Goal: Task Accomplishment & Management: Complete application form

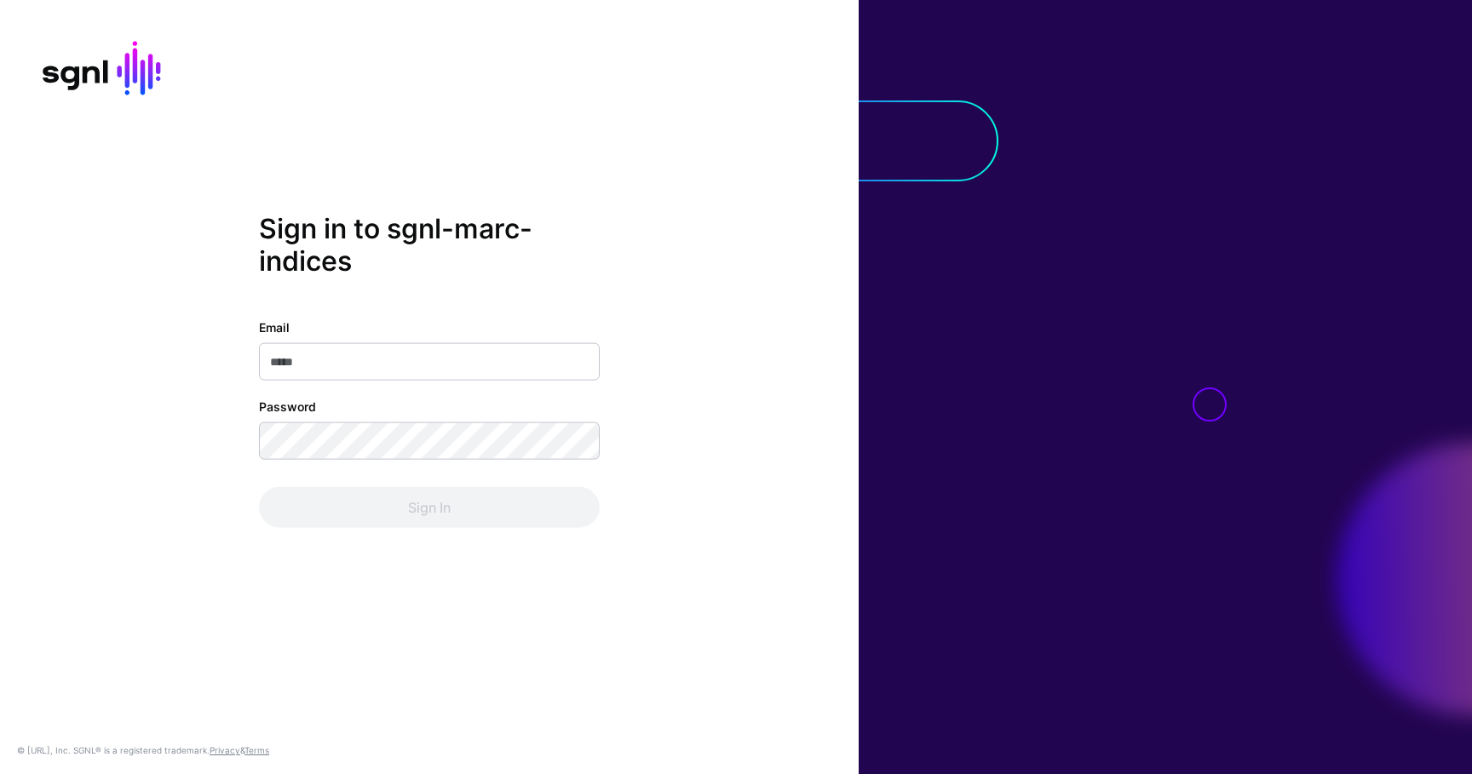
click at [382, 357] on input "Email" at bounding box center [429, 361] width 341 height 37
type input "**********"
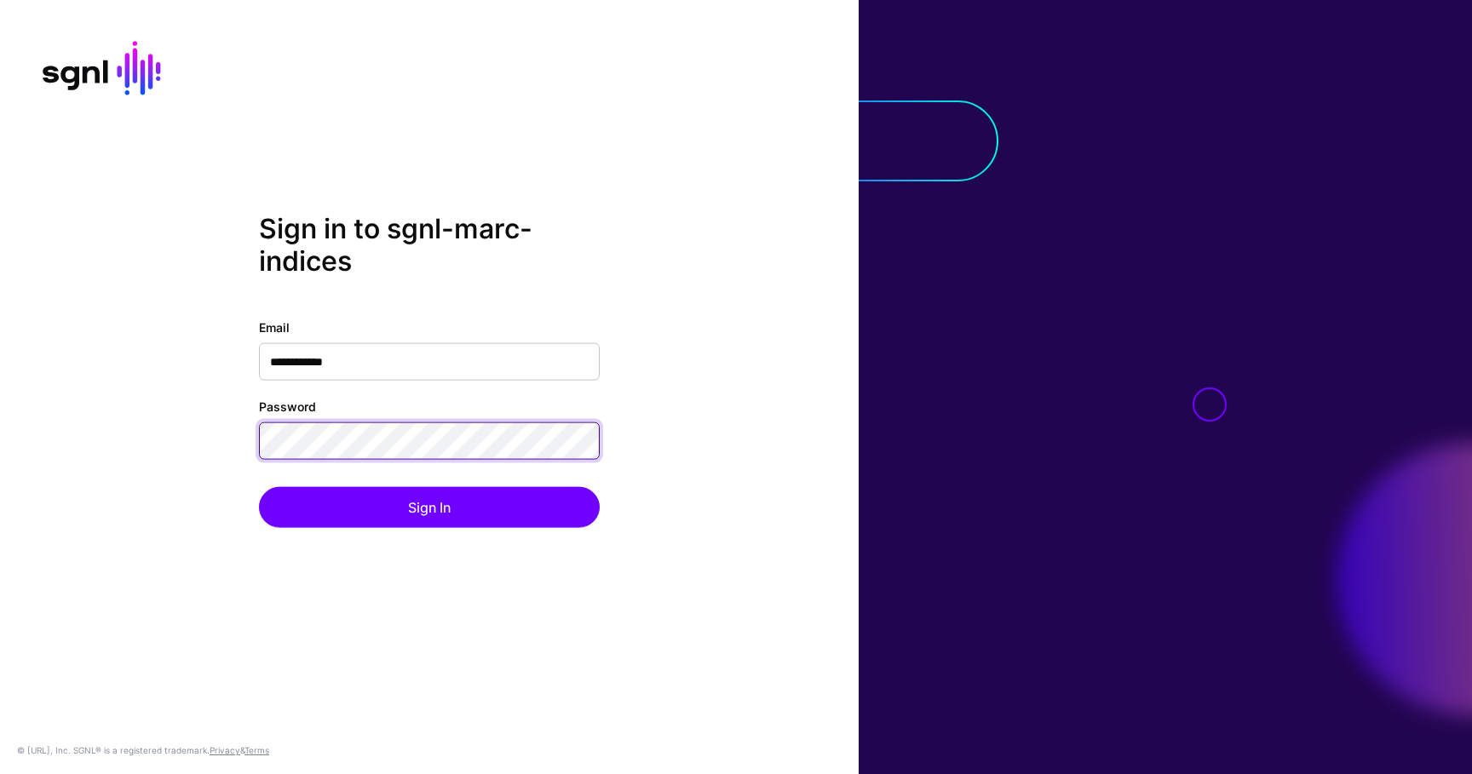
click at [259, 487] on button "Sign In" at bounding box center [429, 507] width 341 height 41
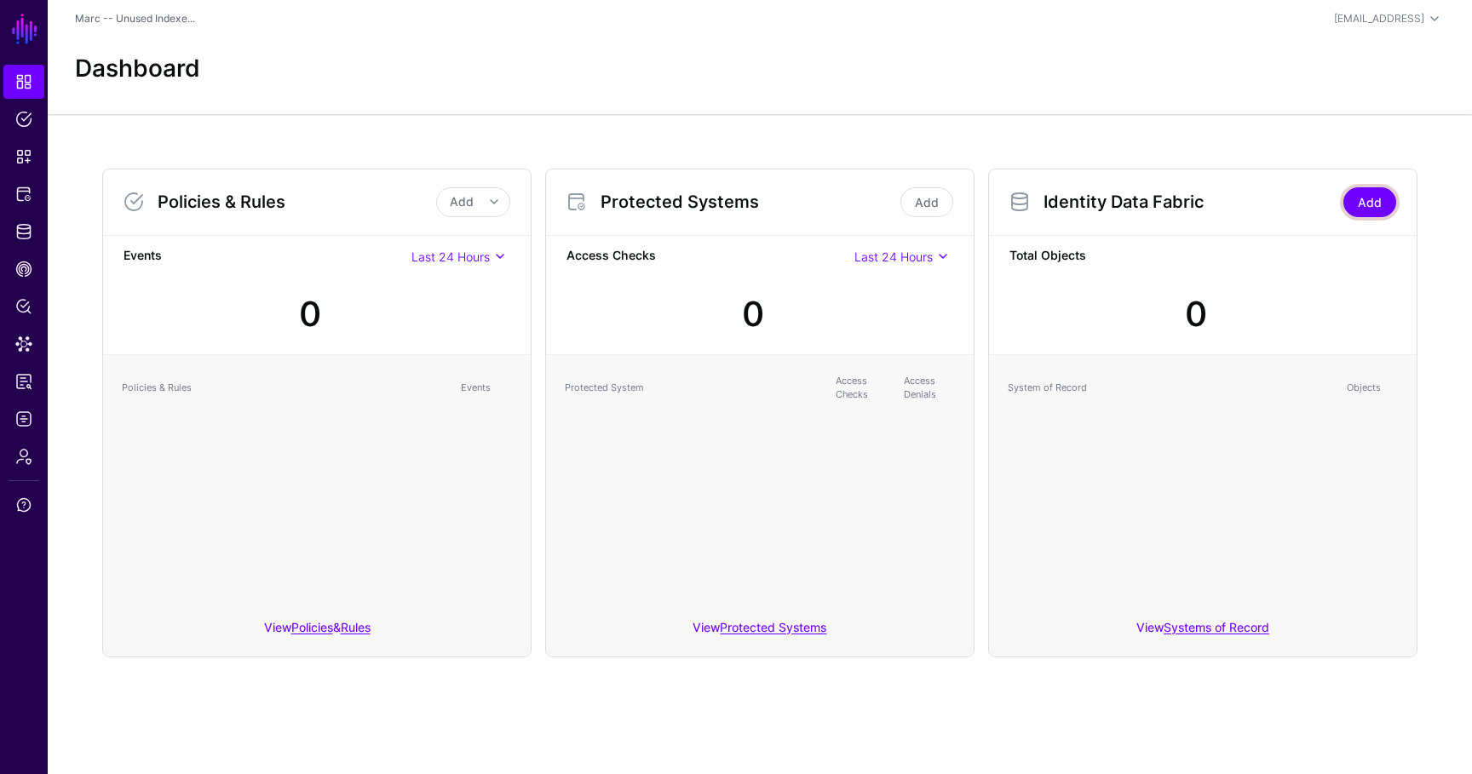
click at [1390, 198] on link "Add" at bounding box center [1369, 202] width 53 height 30
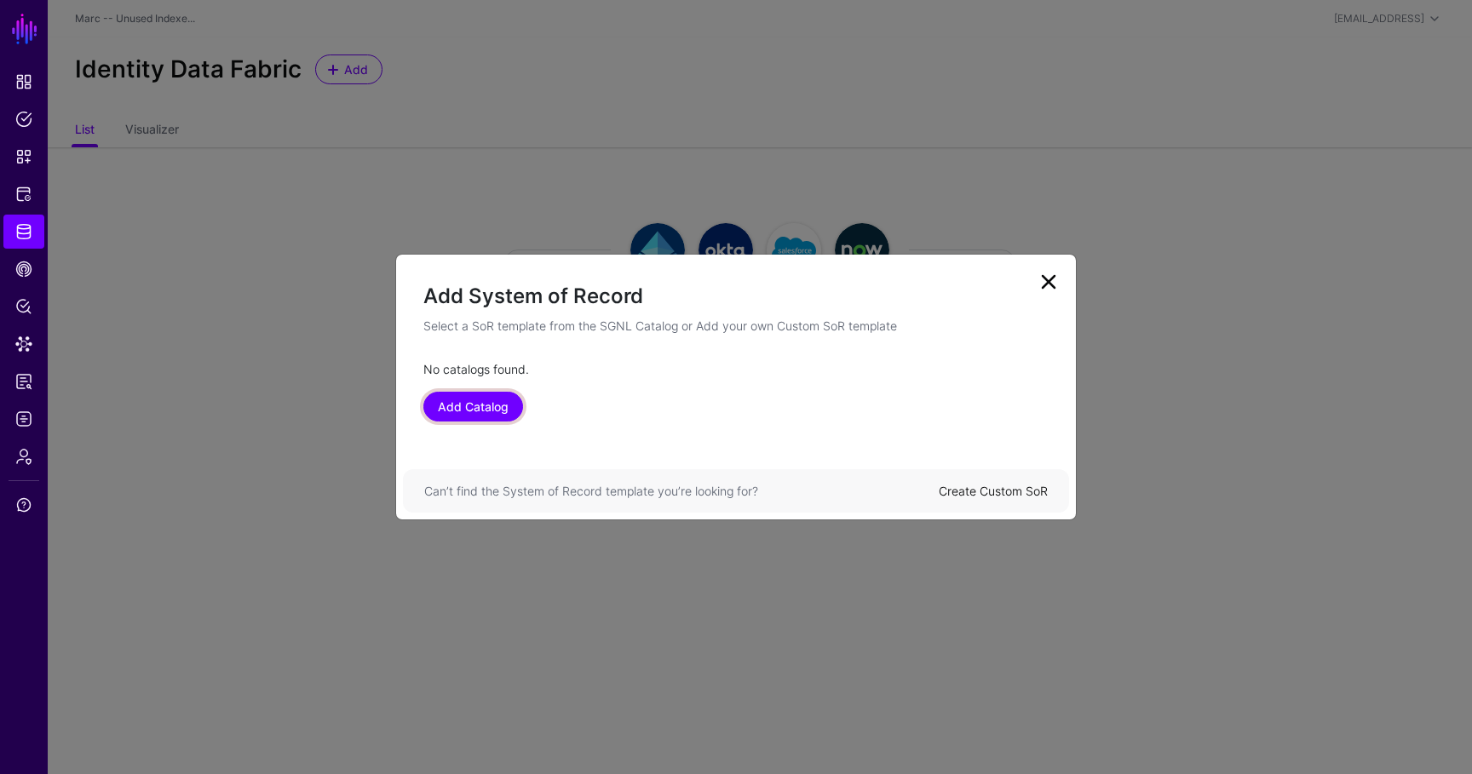
click at [486, 420] on link "Add Catalog" at bounding box center [473, 407] width 100 height 30
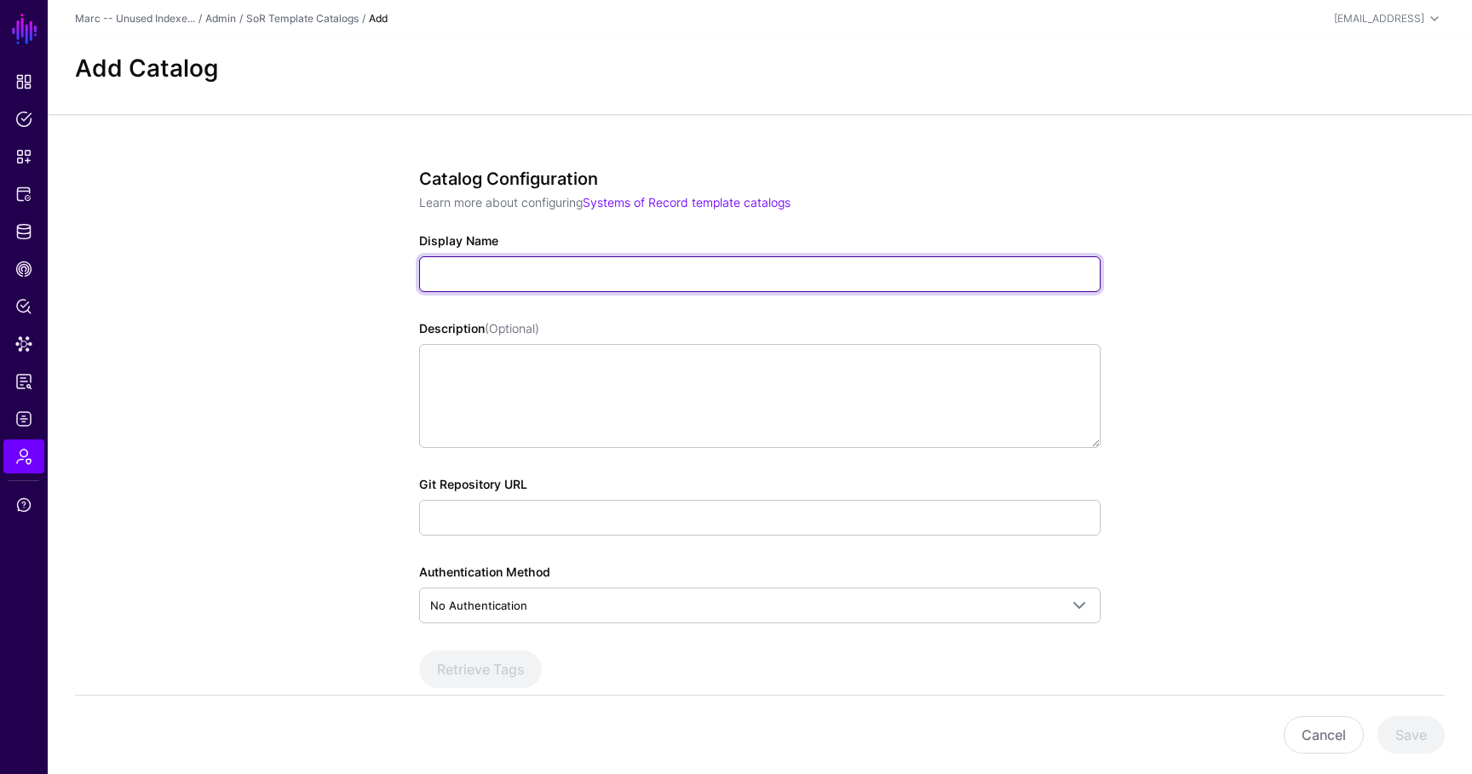
click at [497, 279] on input "Display Name" at bounding box center [759, 274] width 681 height 36
click at [449, 274] on input "Display Name" at bounding box center [759, 274] width 681 height 36
type input "**********"
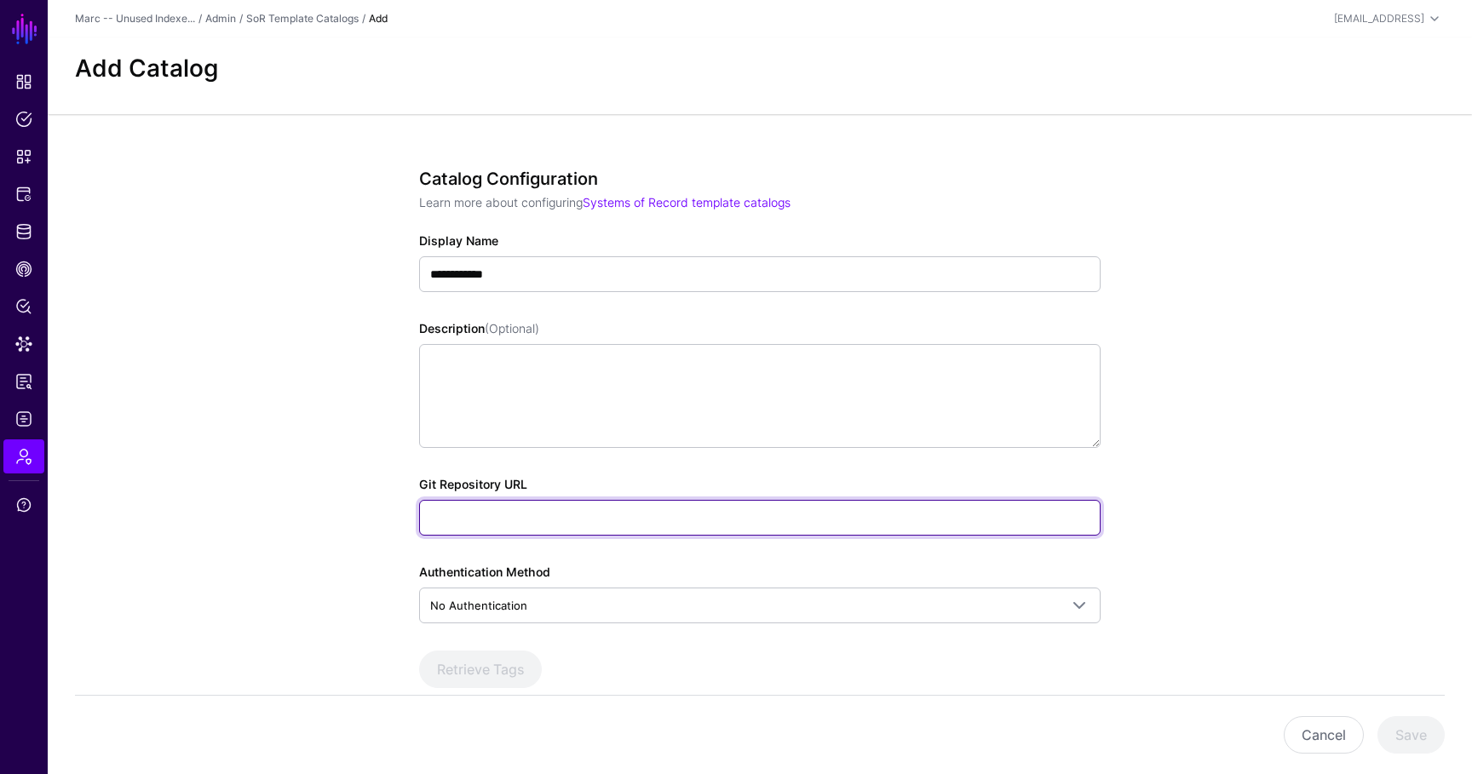
click at [495, 512] on input "Git Repository URL" at bounding box center [759, 518] width 681 height 36
type input "**********"
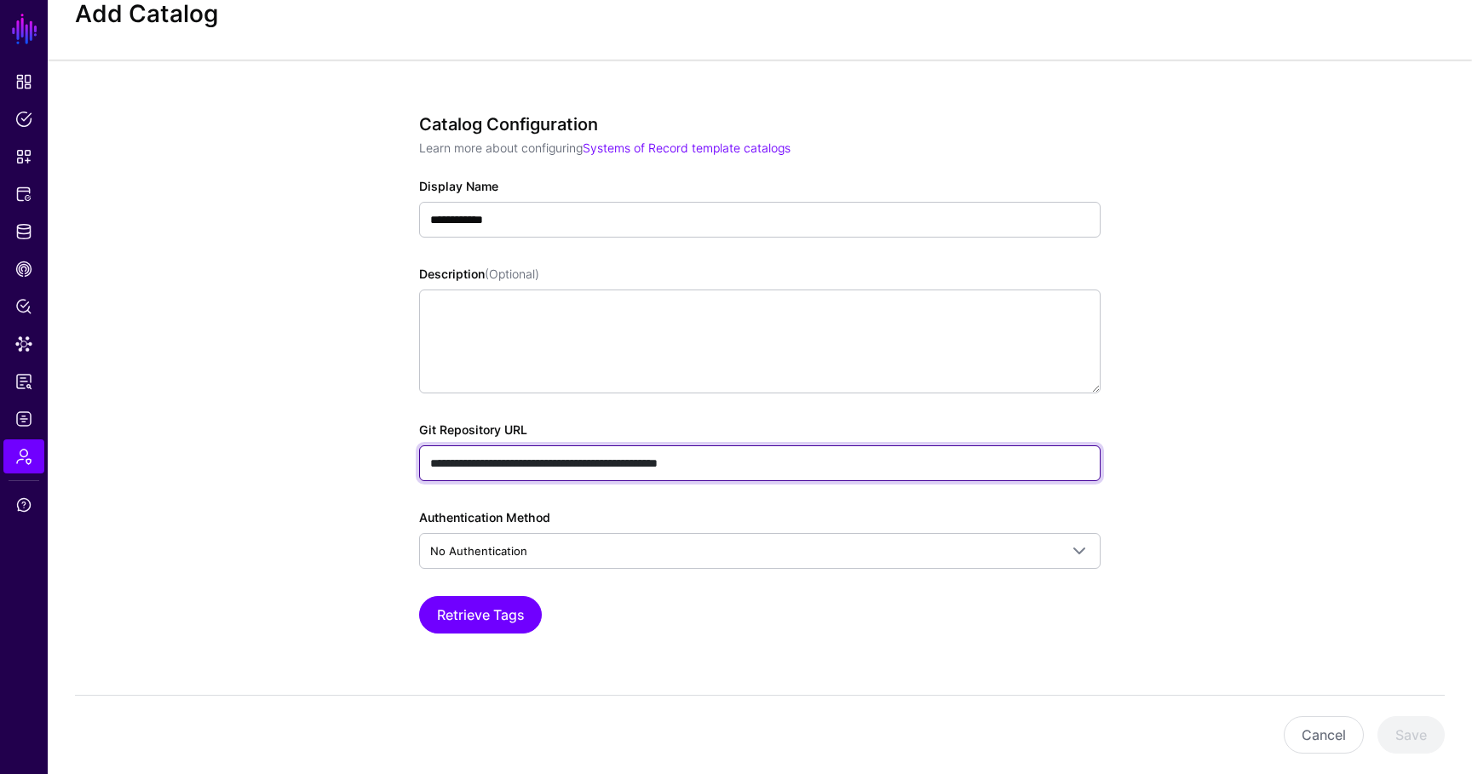
scroll to position [90, 0]
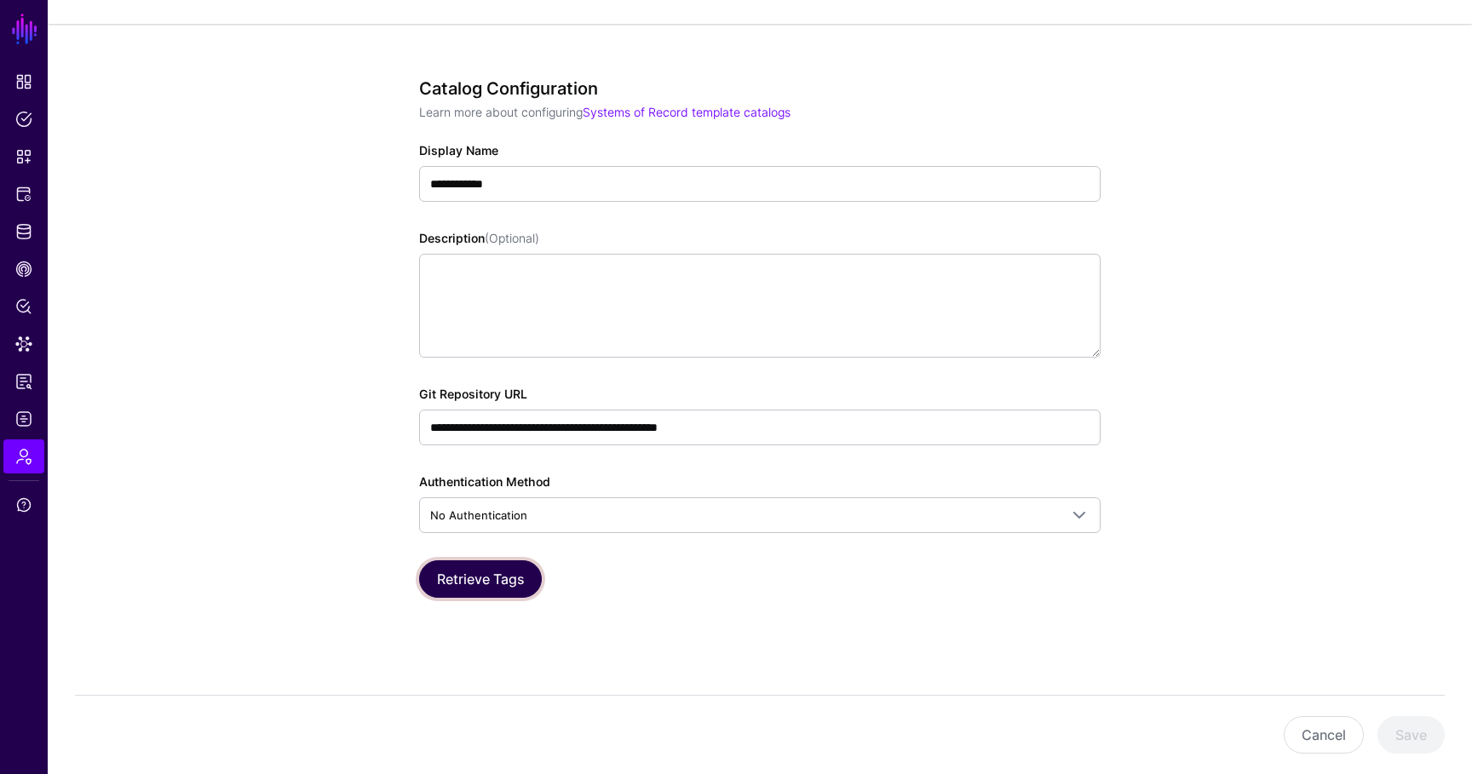
click at [469, 572] on button "Retrieve Tags" at bounding box center [480, 578] width 123 height 37
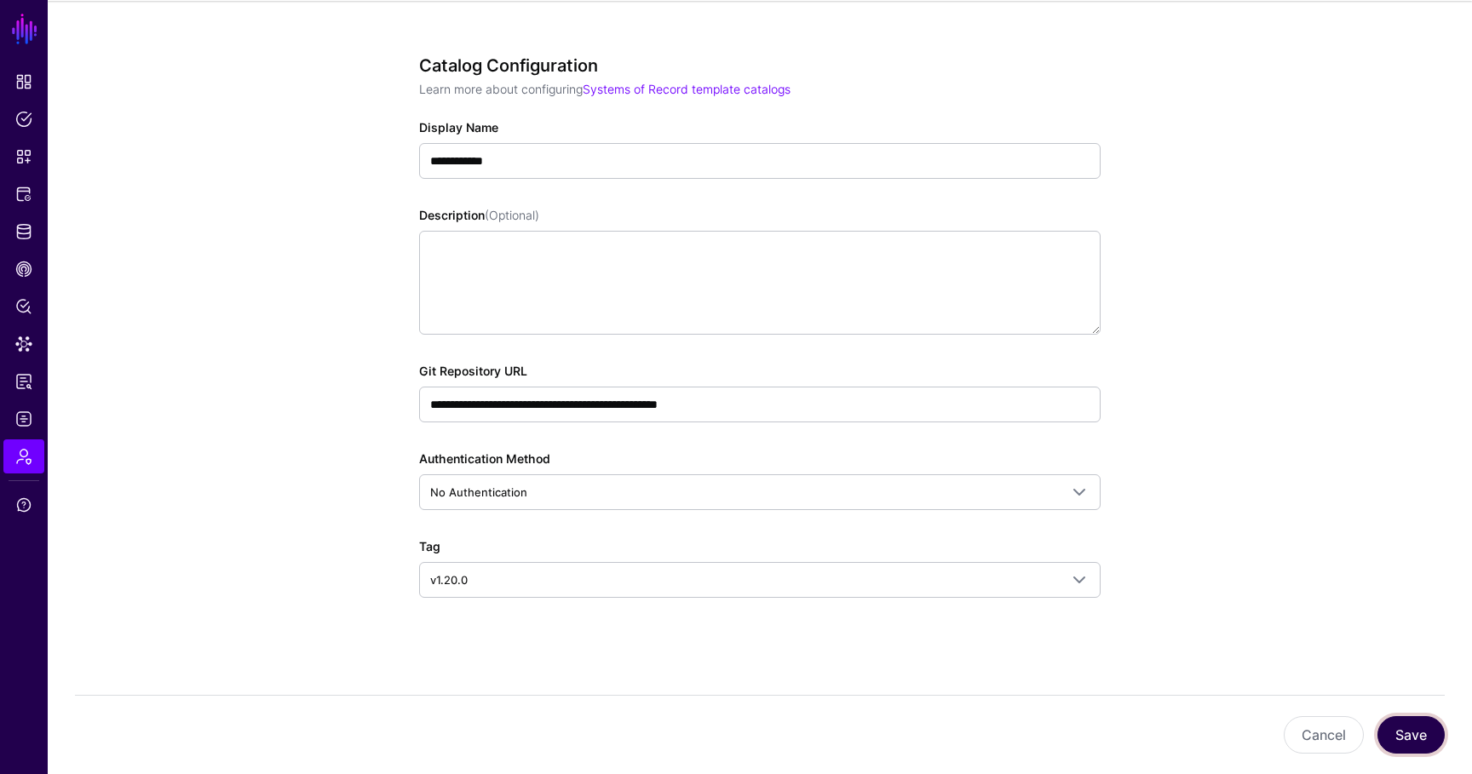
click at [1420, 726] on button "Save" at bounding box center [1410, 734] width 67 height 37
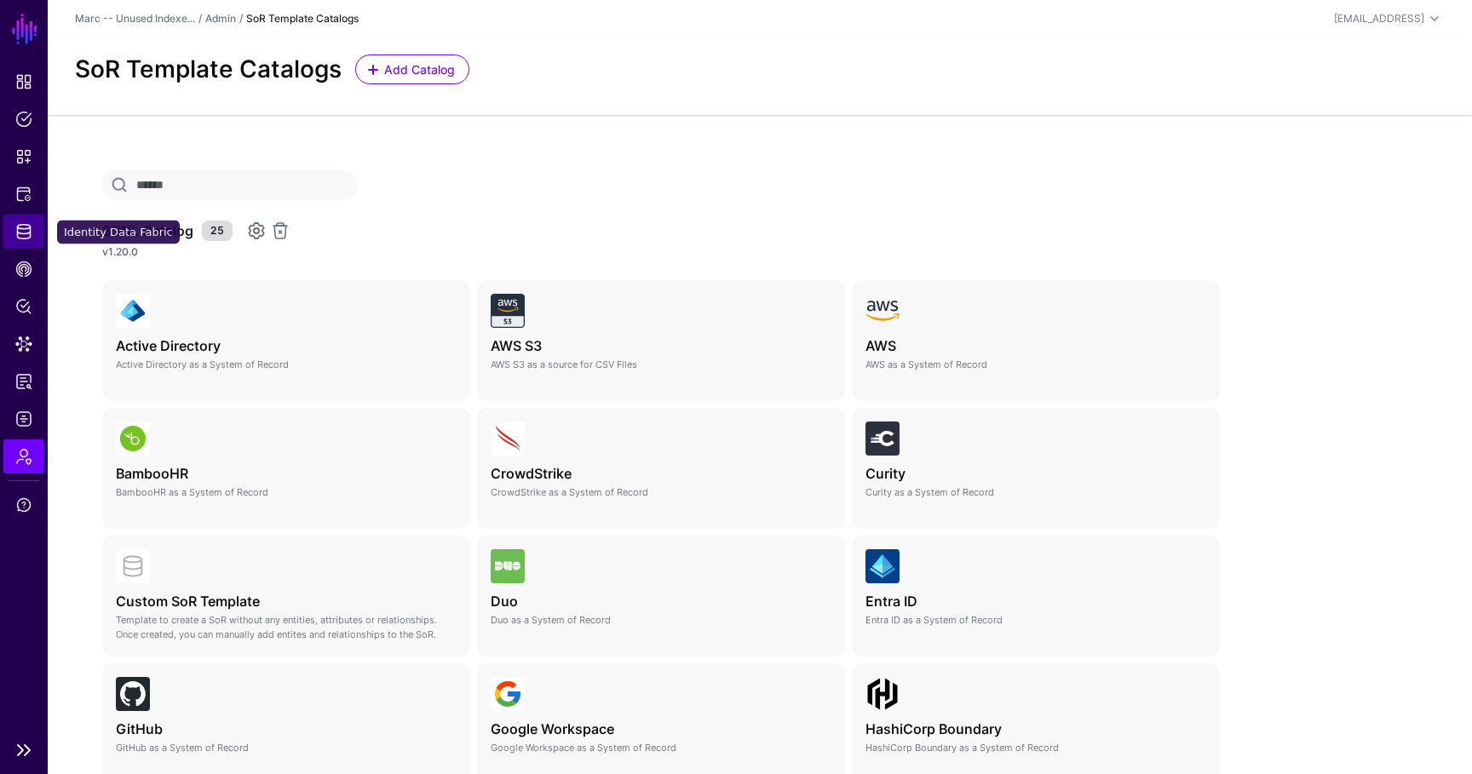
click at [29, 228] on span "Identity Data Fabric" at bounding box center [23, 231] width 17 height 17
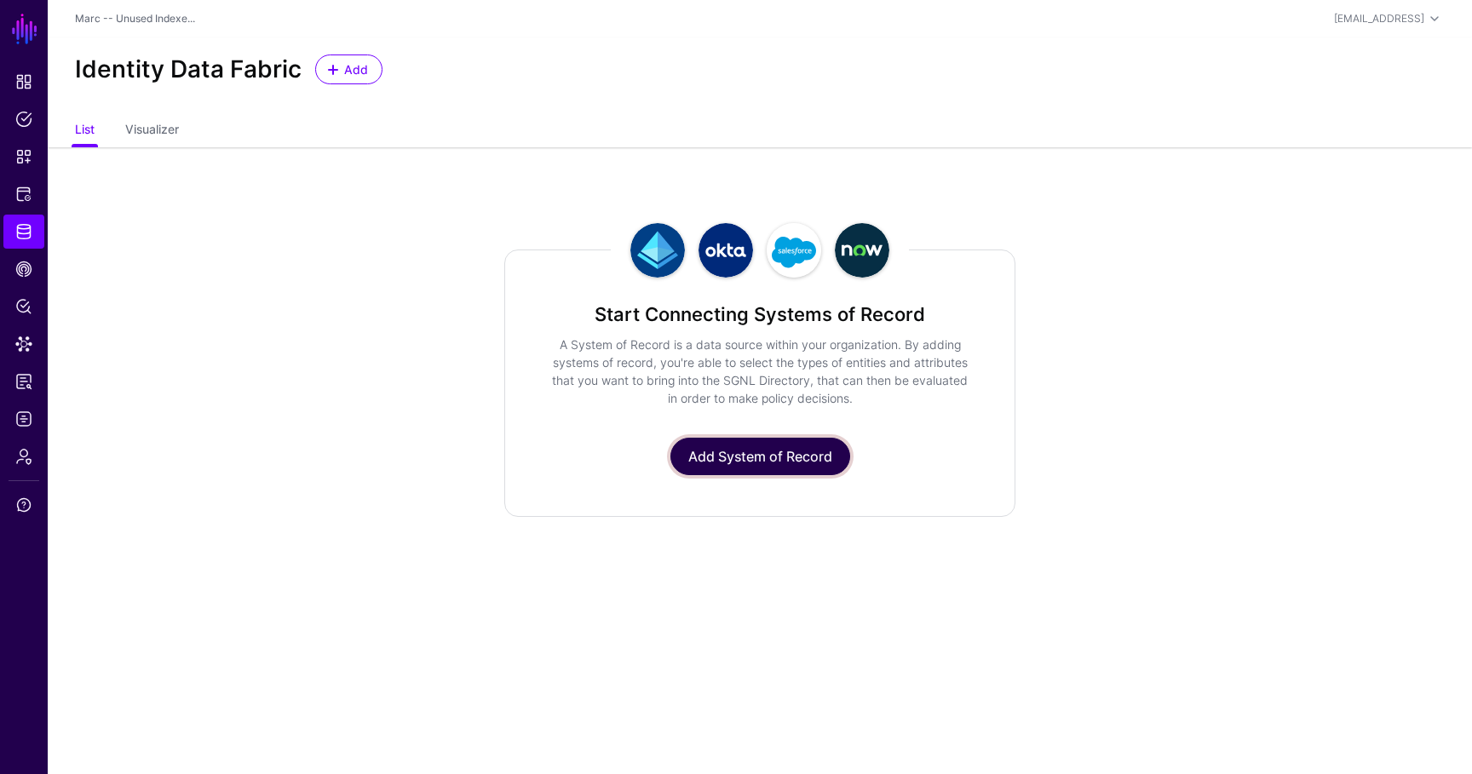
click at [756, 451] on link "Add System of Record" at bounding box center [760, 456] width 180 height 37
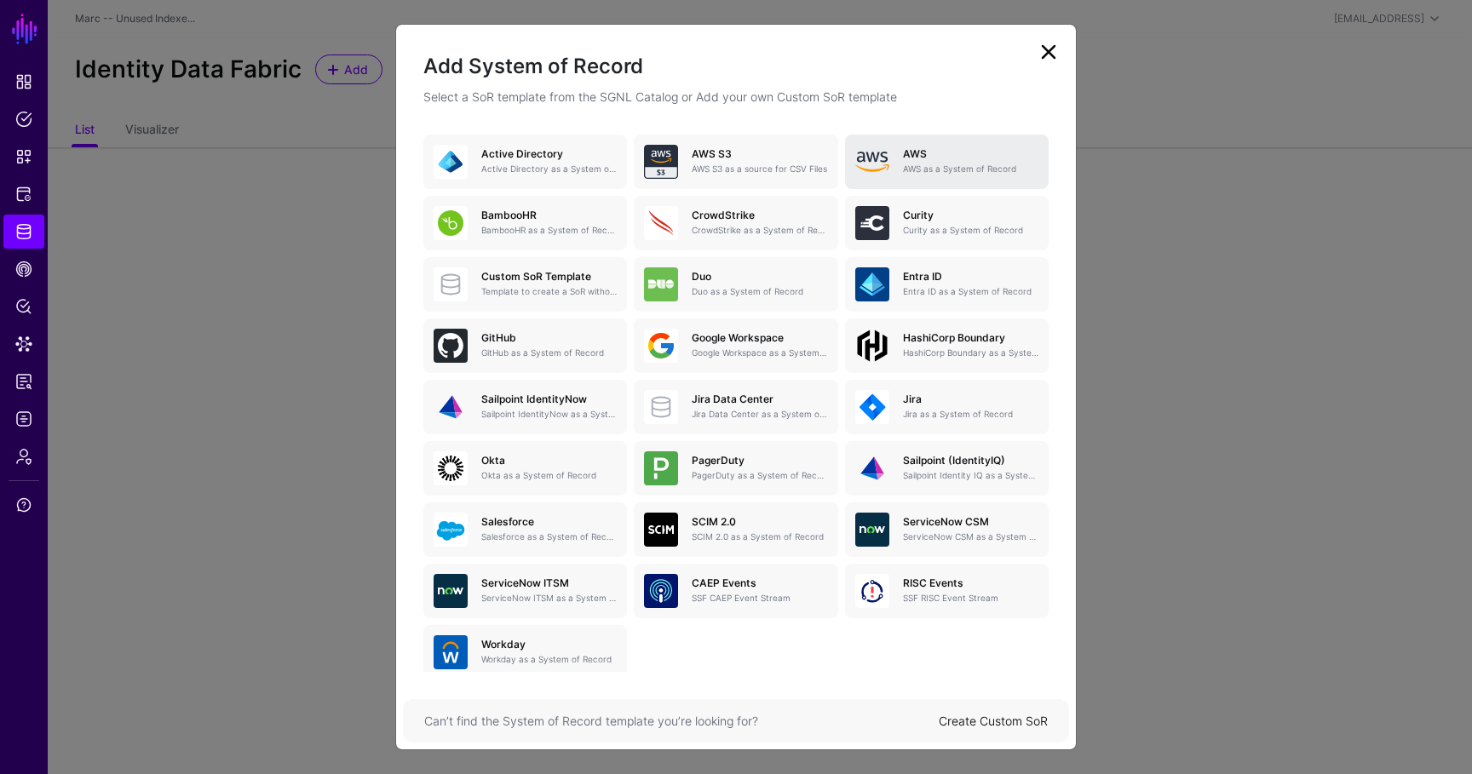
scroll to position [120, 0]
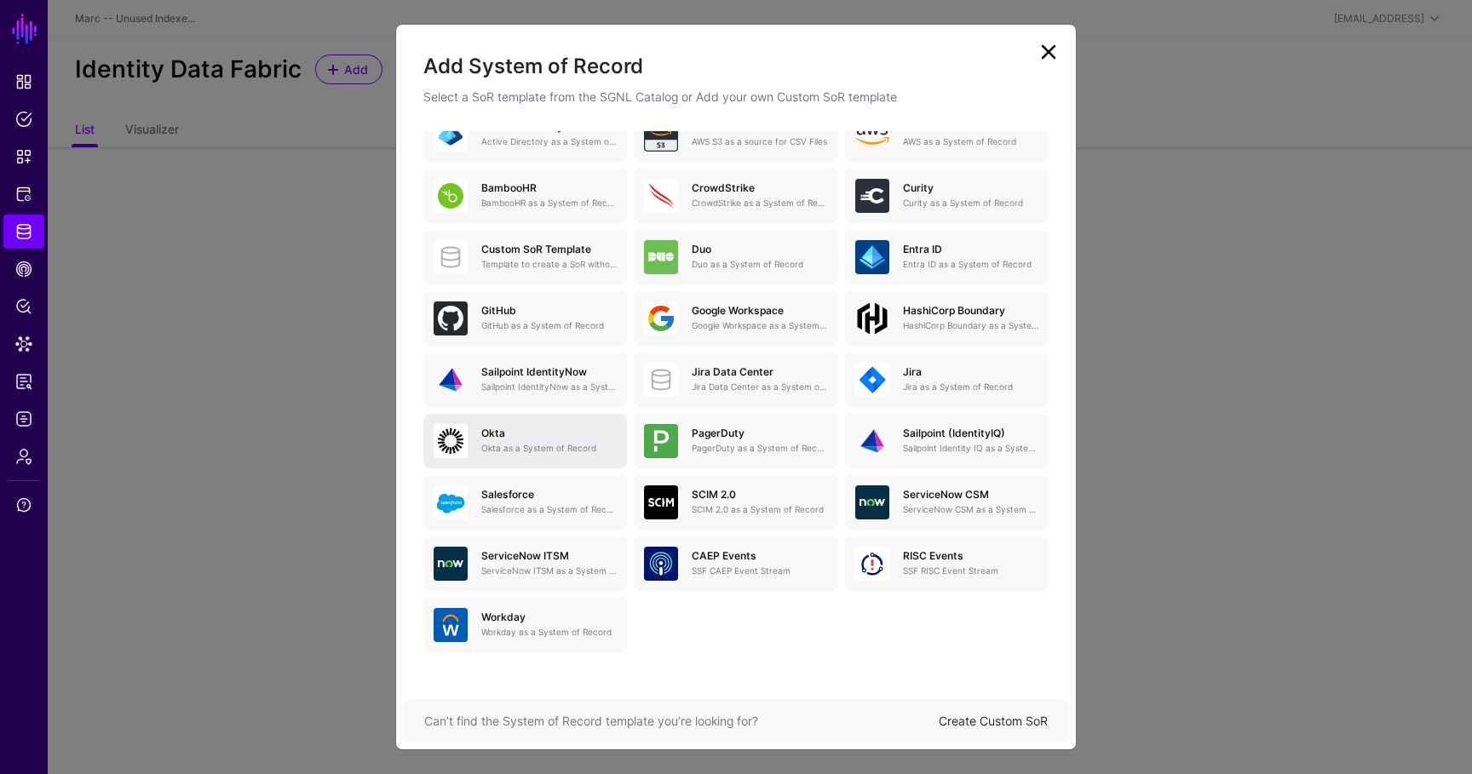
click at [553, 446] on p "Okta as a System of Record" at bounding box center [548, 448] width 135 height 13
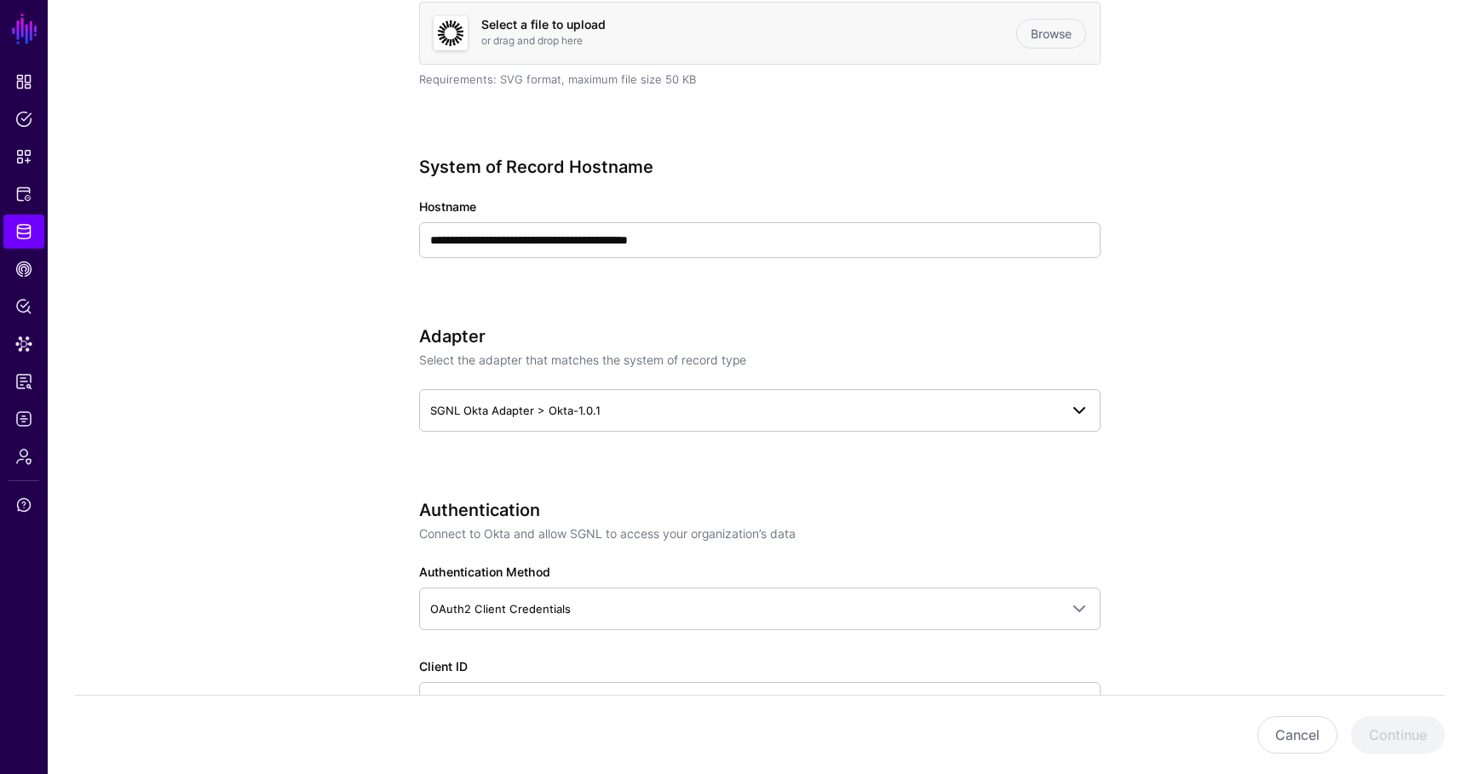
scroll to position [674, 0]
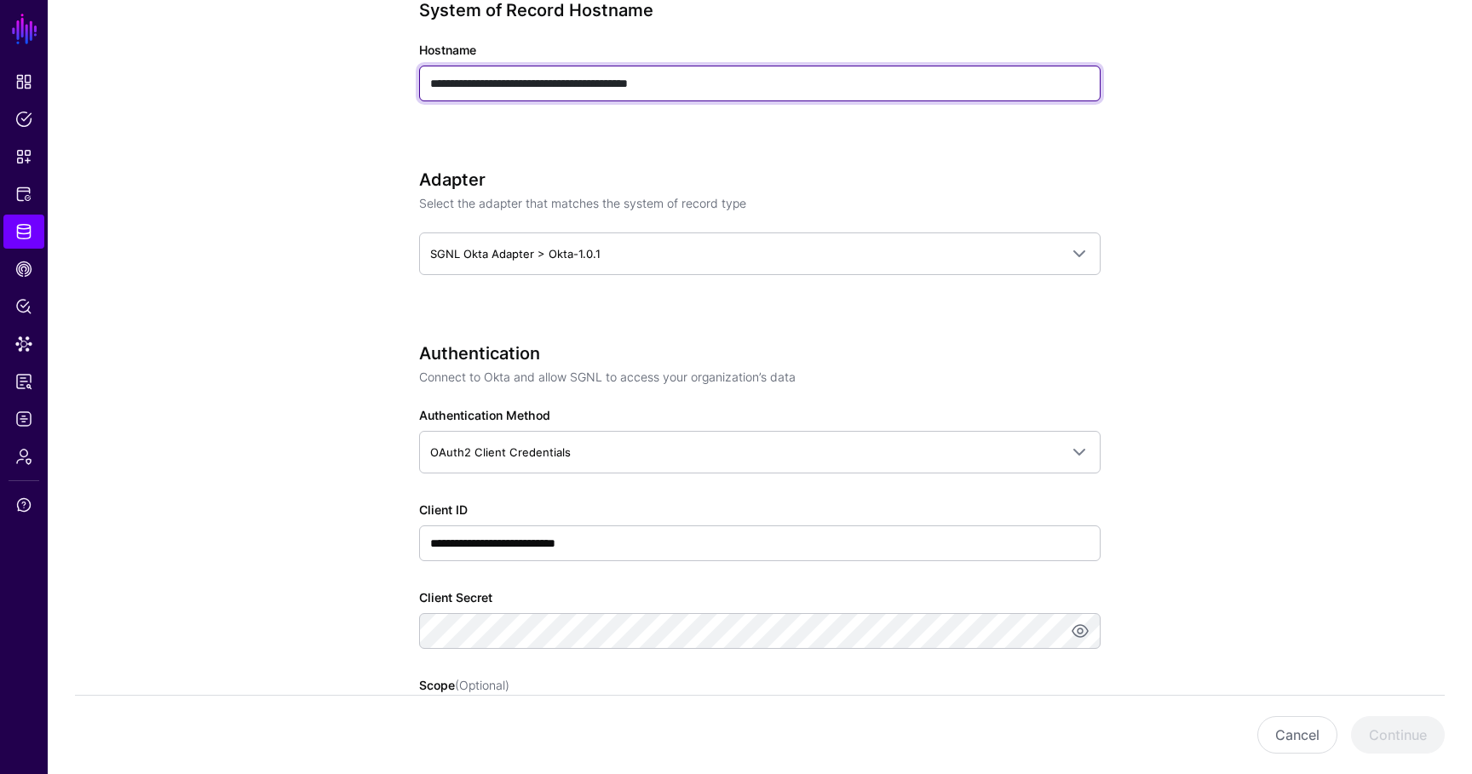
click at [803, 97] on input "**********" at bounding box center [759, 84] width 681 height 36
type input "**********"
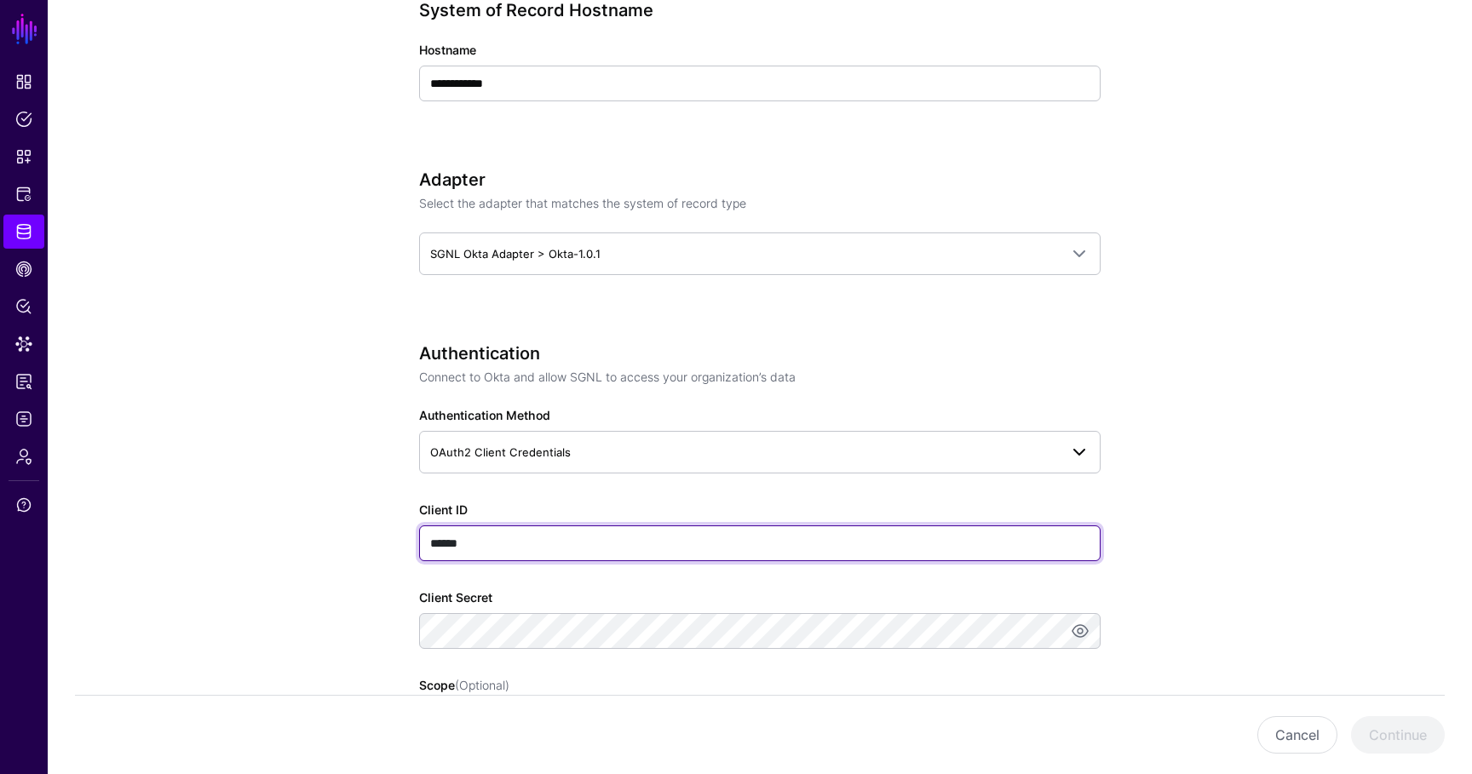
type input "******"
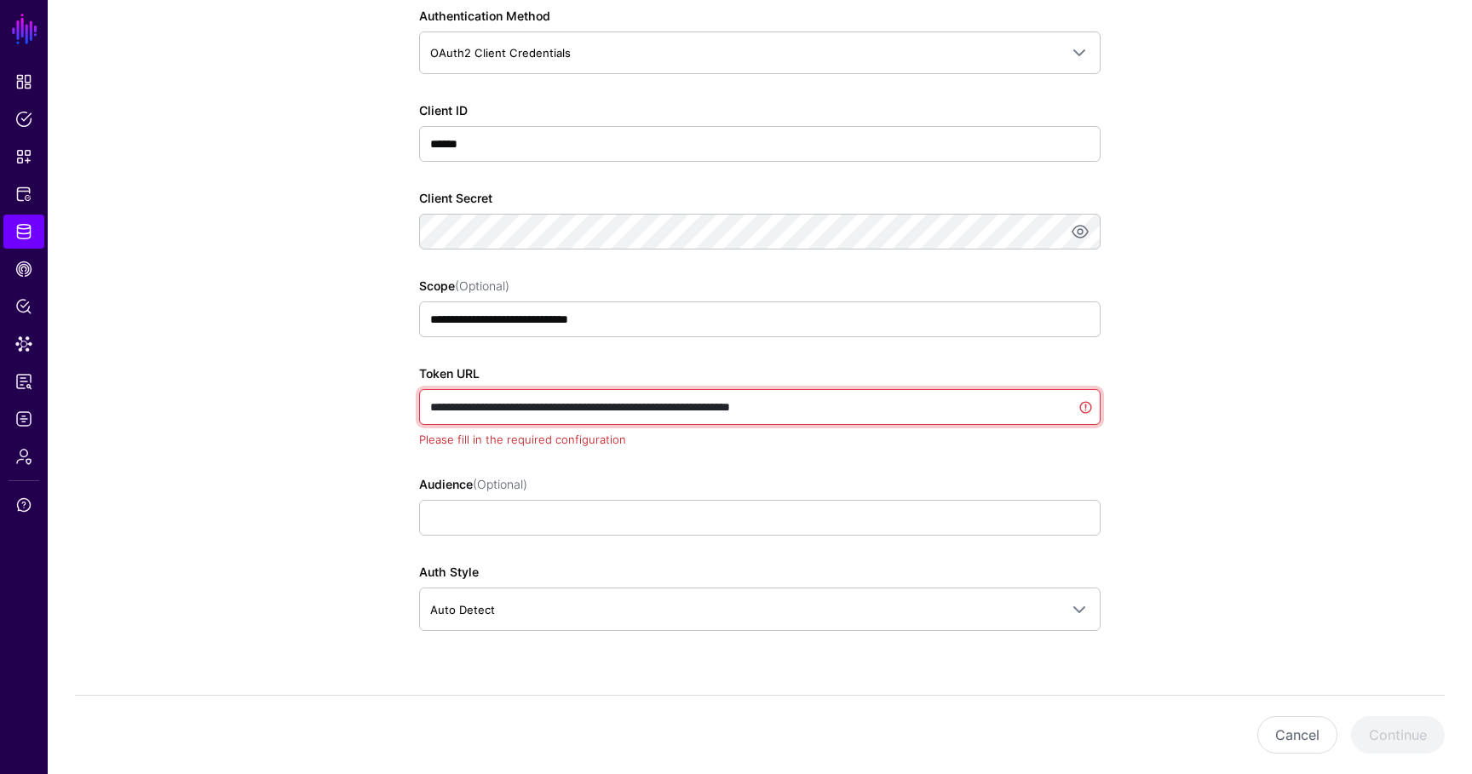
scroll to position [1055, 0]
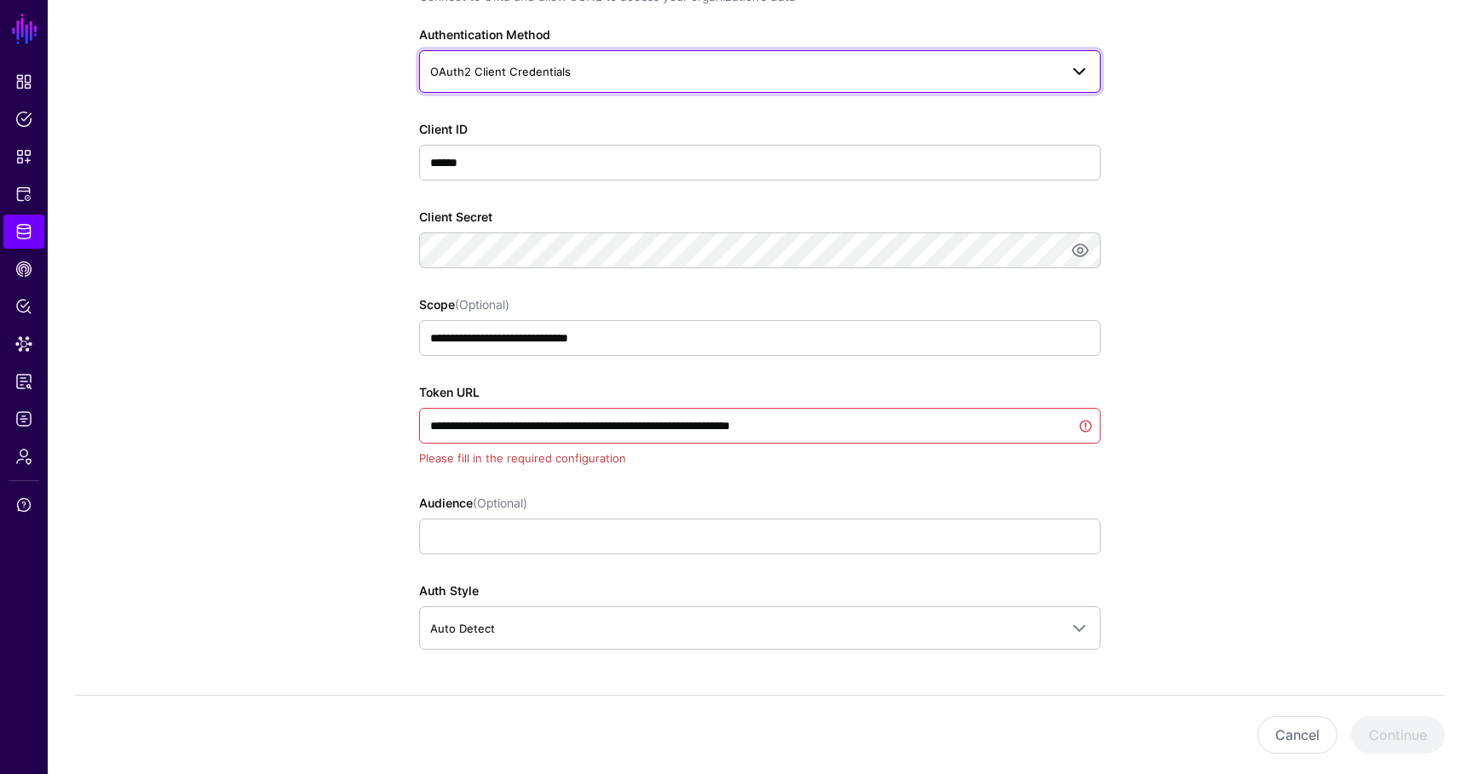
click at [544, 90] on link "OAuth2 Client Credentials" at bounding box center [759, 71] width 681 height 43
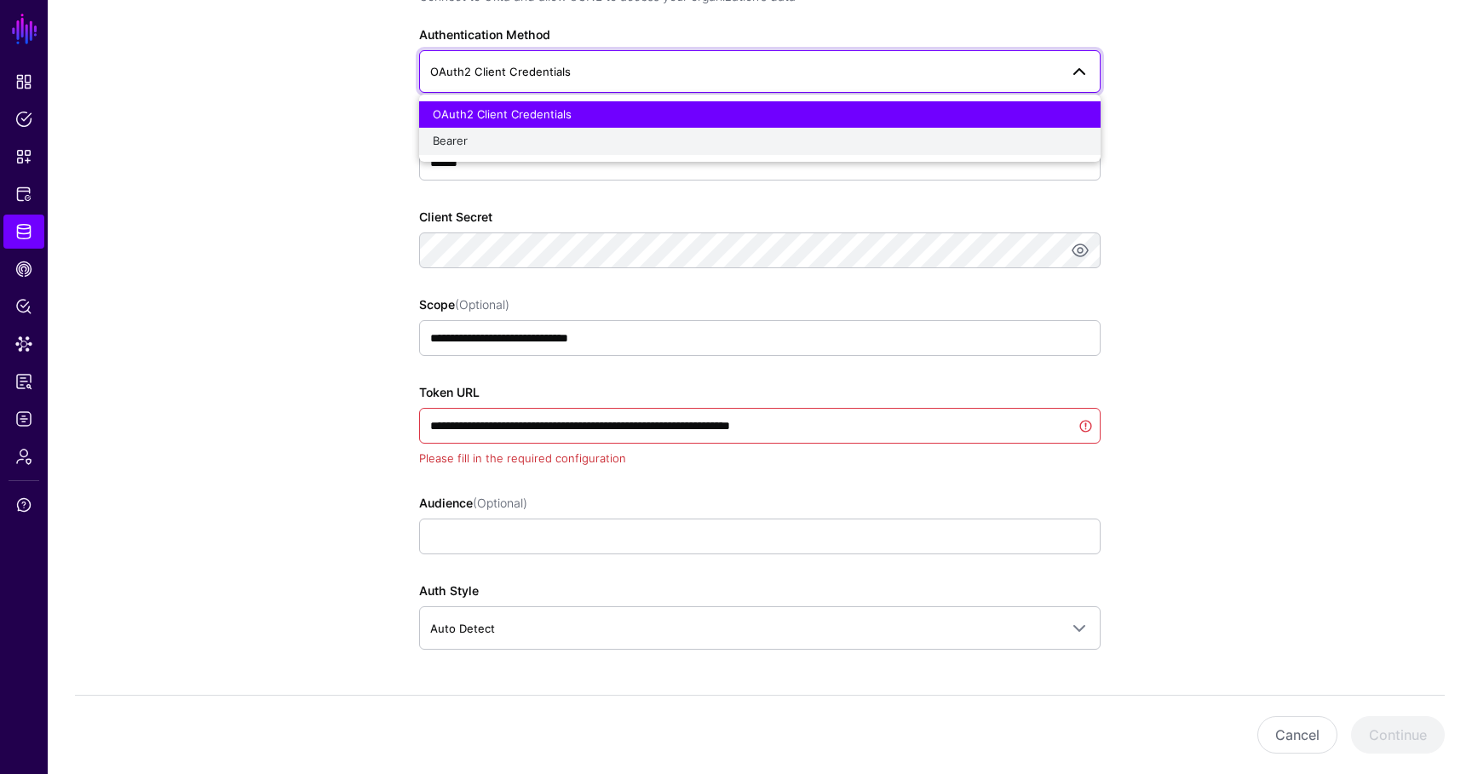
click at [522, 131] on button "Bearer" at bounding box center [759, 141] width 681 height 27
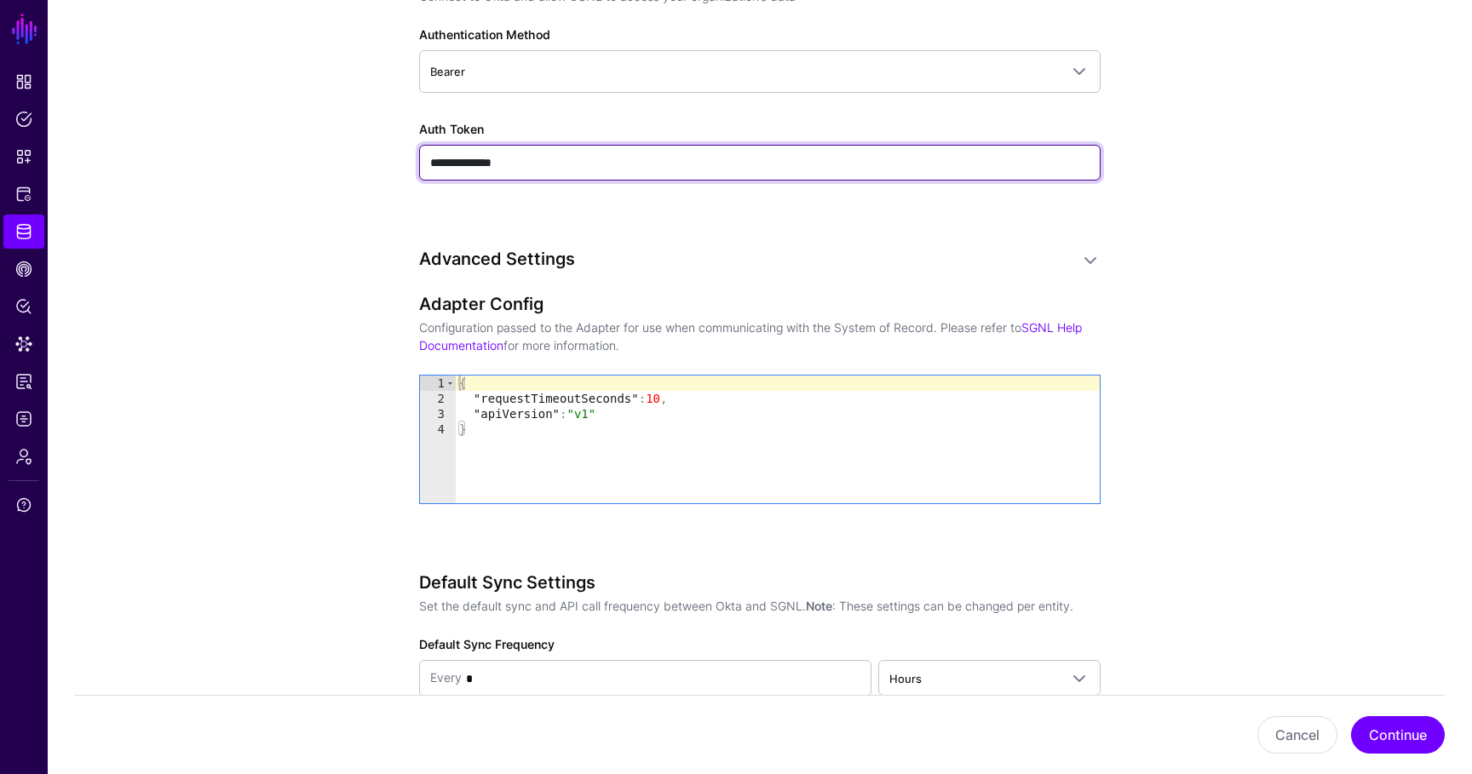
scroll to position [1240, 0]
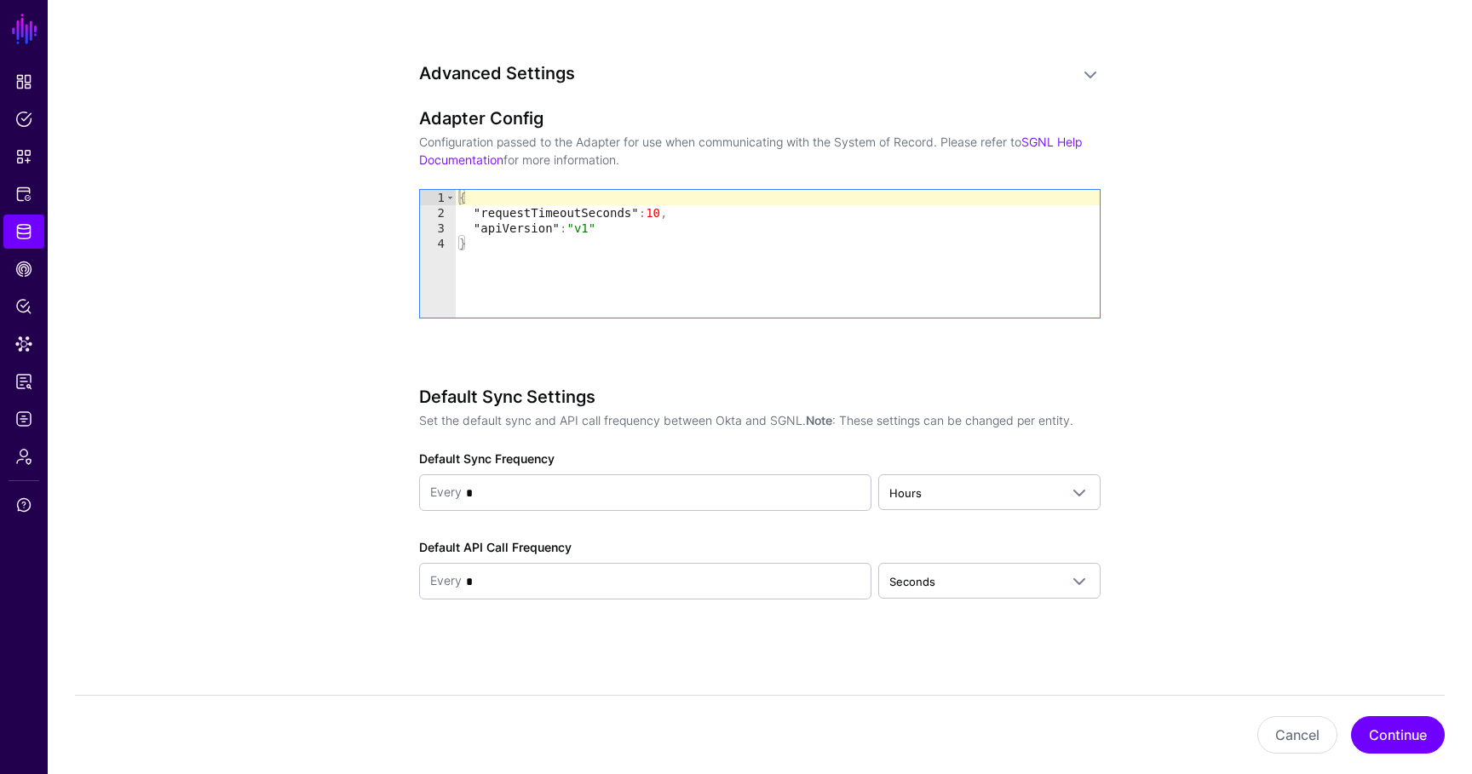
type input "**********"
click at [1362, 713] on div "Cancel Continue" at bounding box center [760, 734] width 1370 height 79
click at [1365, 735] on button "Continue" at bounding box center [1398, 734] width 94 height 37
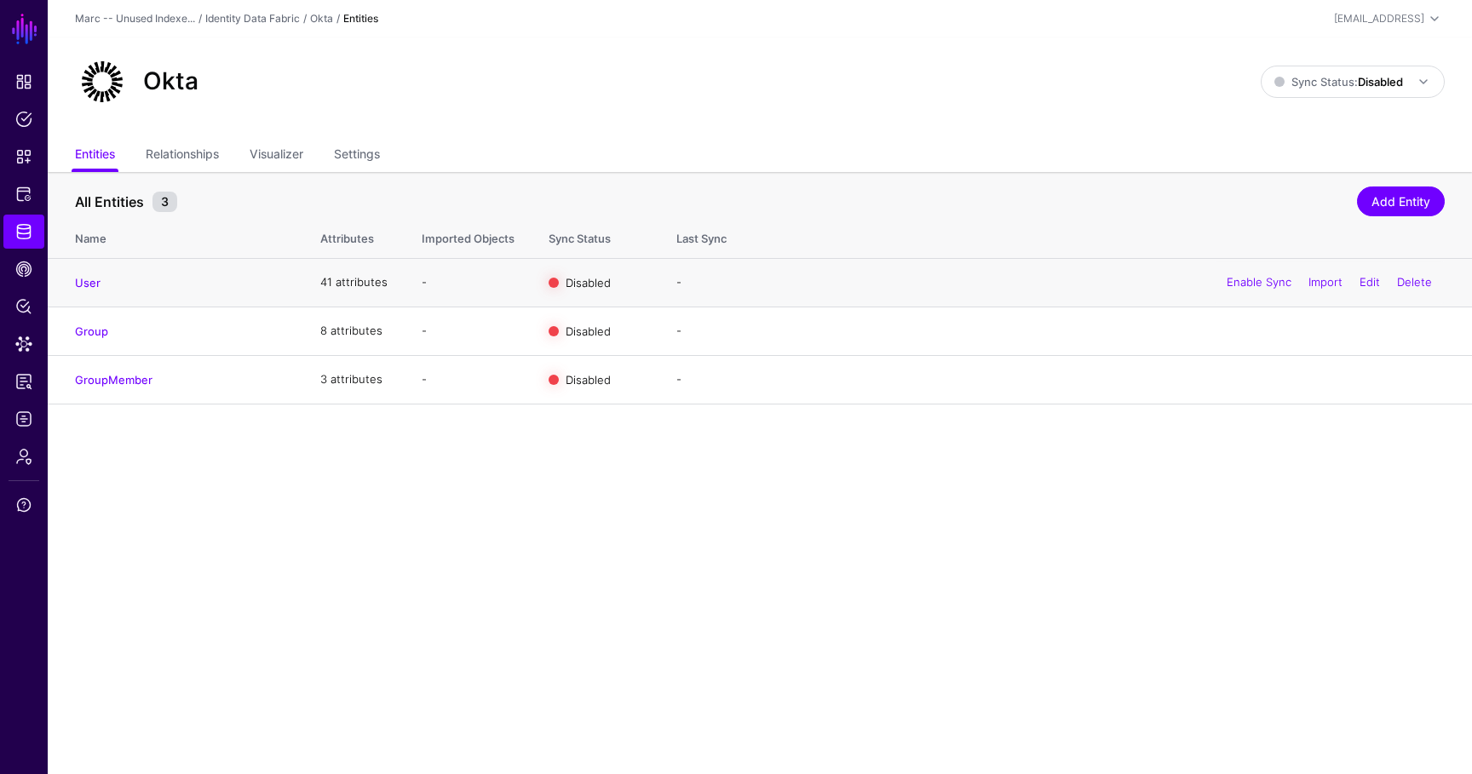
click at [86, 268] on td "User" at bounding box center [176, 282] width 256 height 49
click at [86, 279] on link "User" at bounding box center [88, 283] width 26 height 14
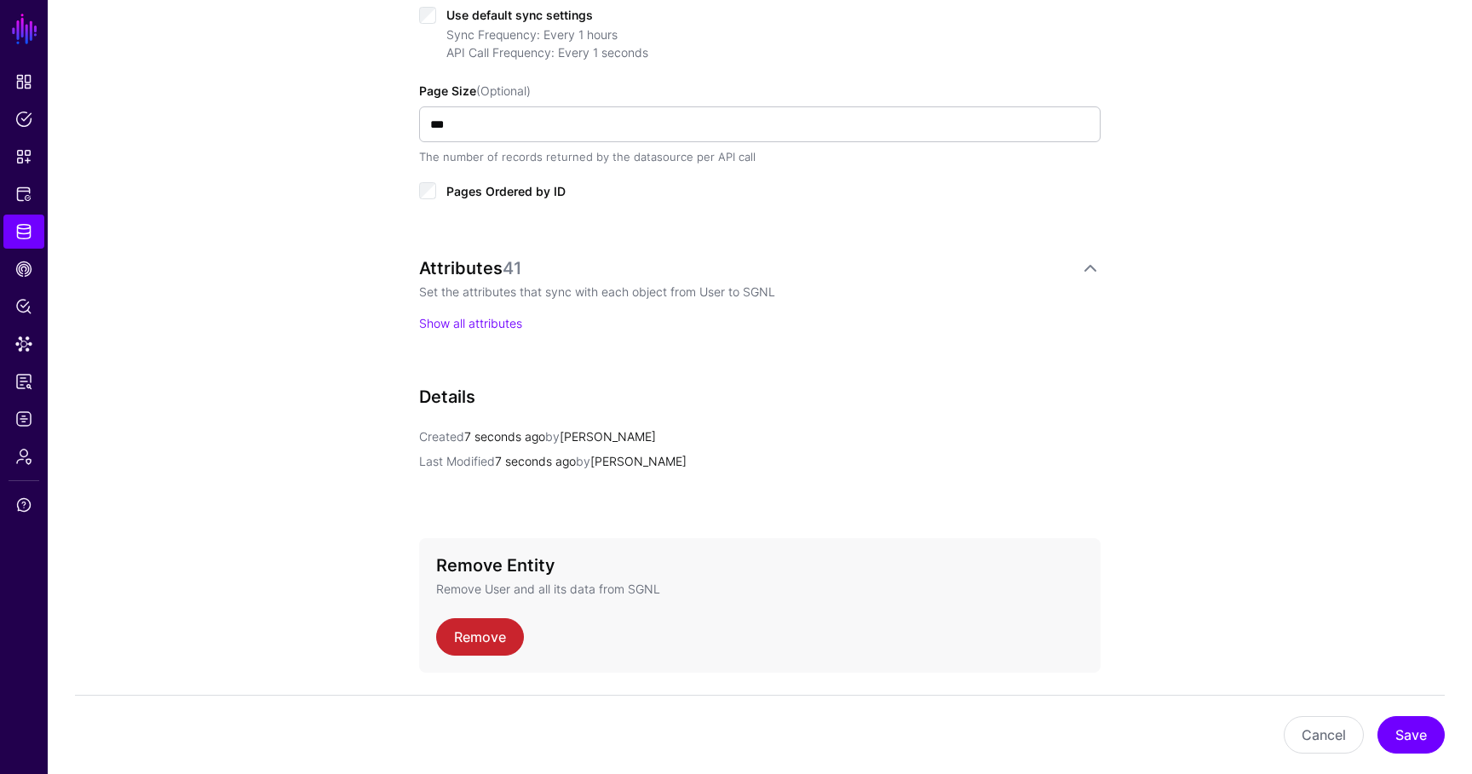
scroll to position [954, 0]
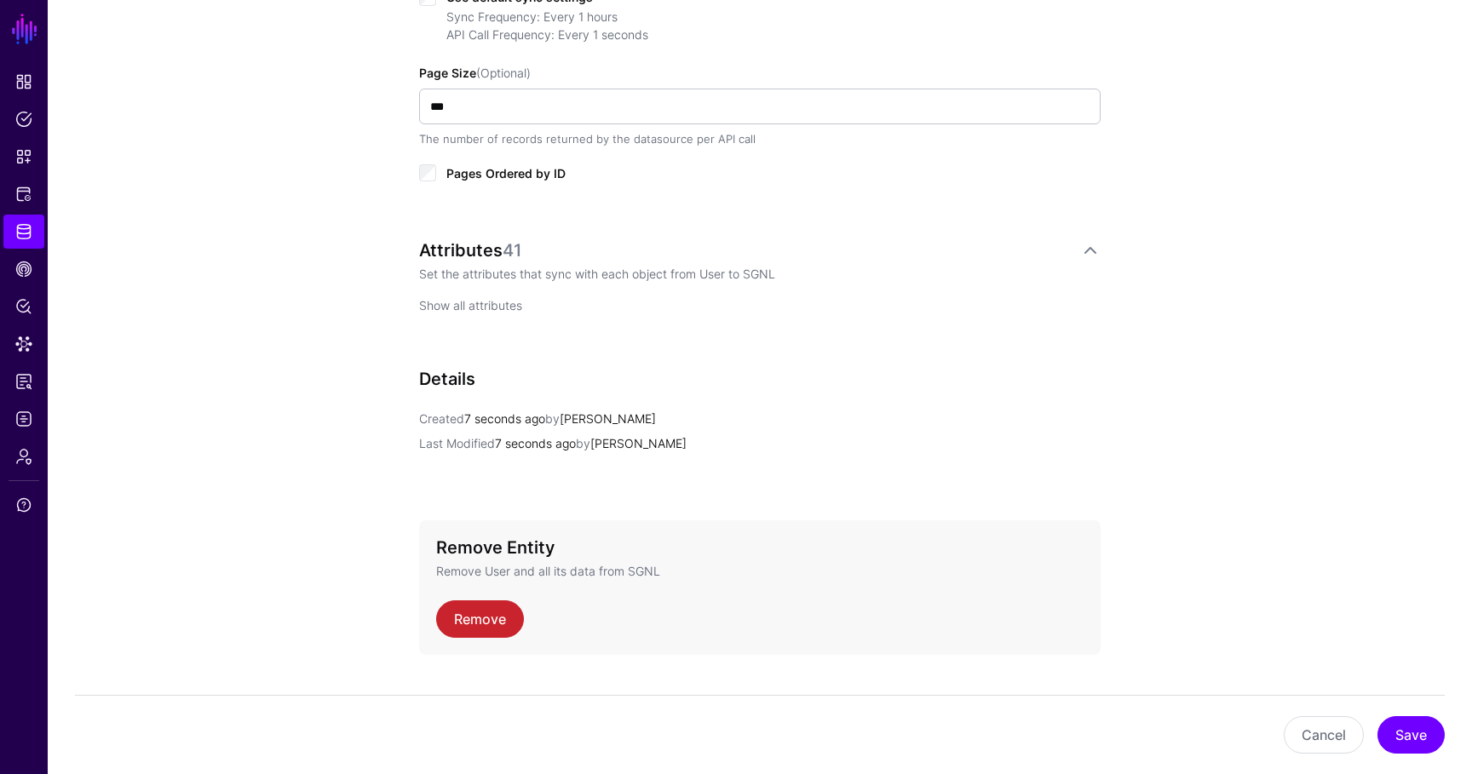
click at [471, 307] on link "Show all attributes" at bounding box center [470, 305] width 103 height 14
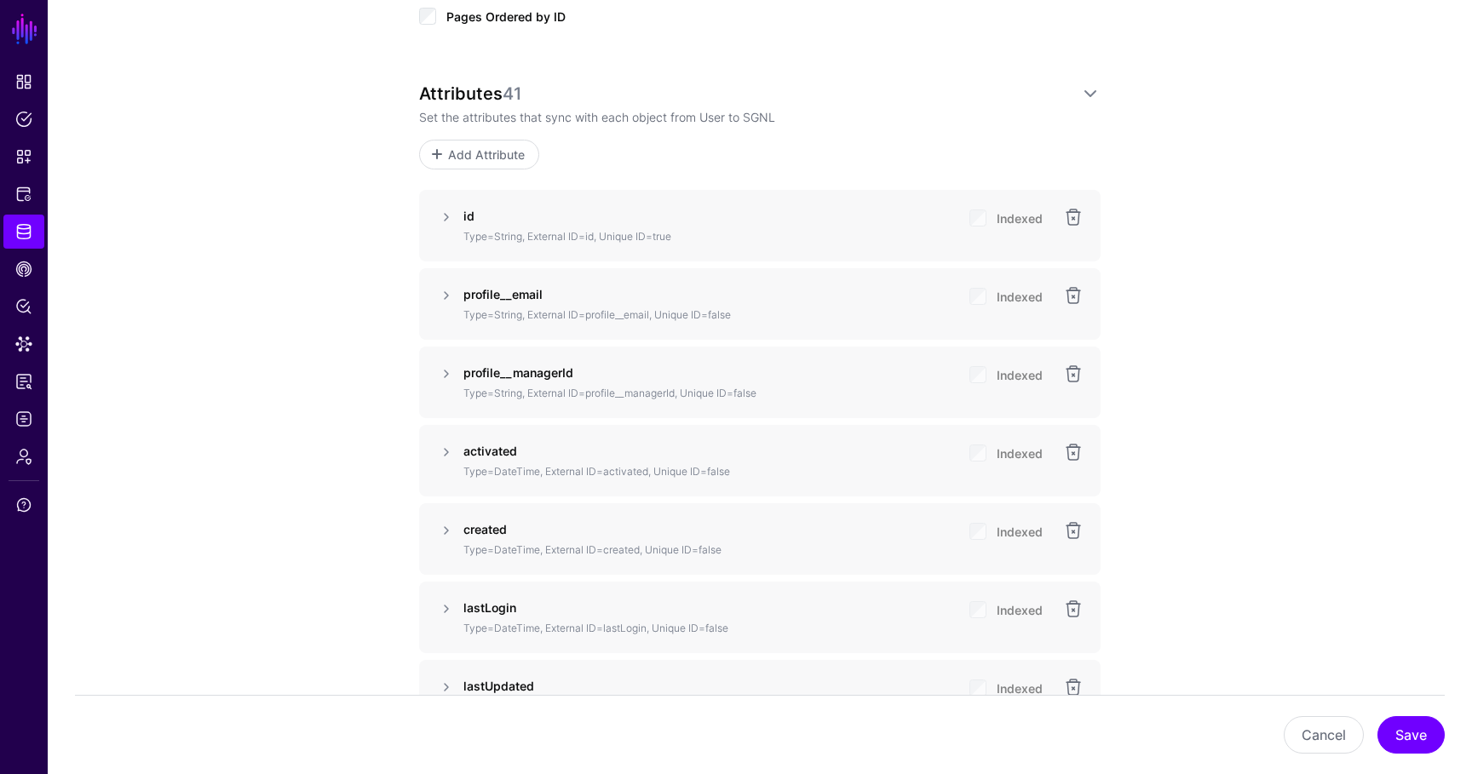
scroll to position [1126, 0]
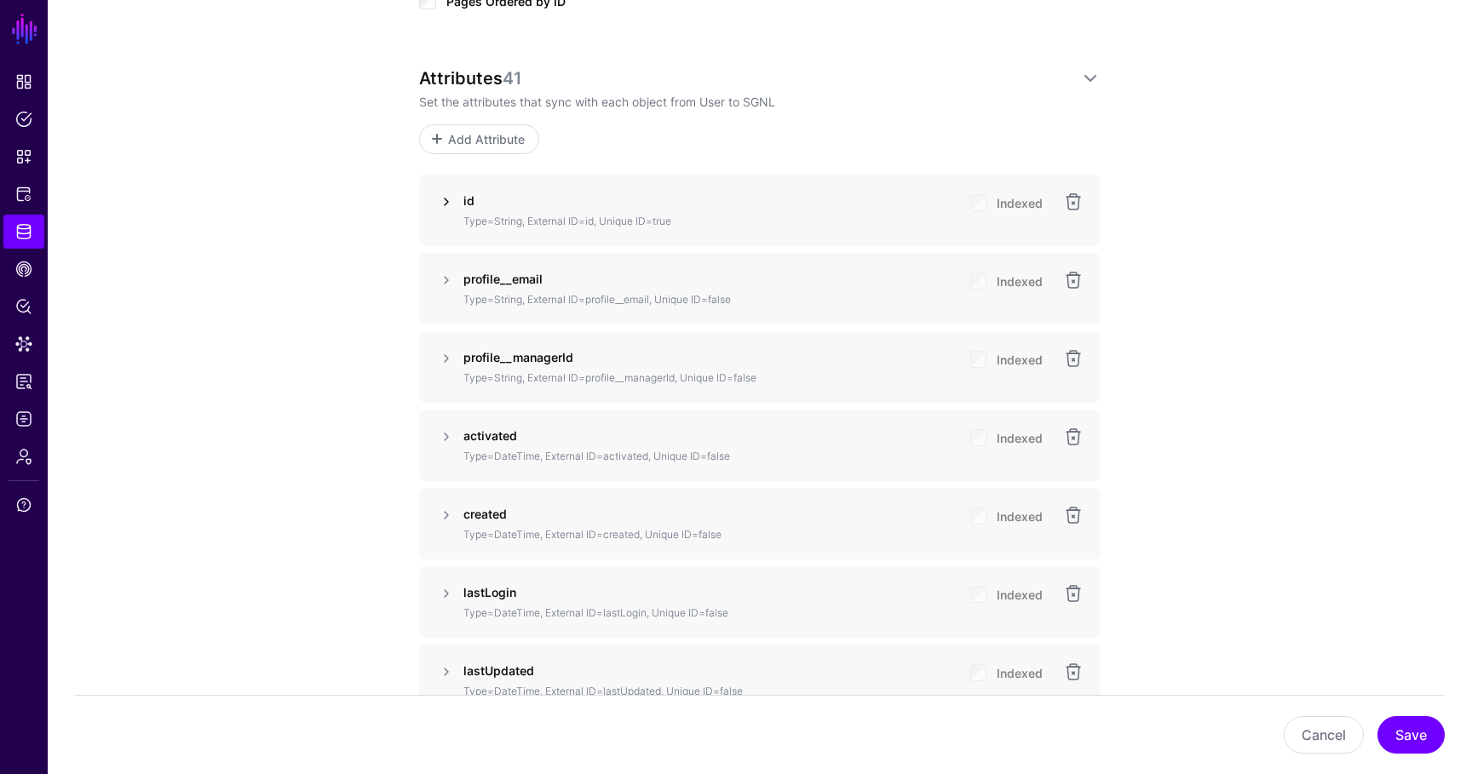
click at [446, 206] on link at bounding box center [446, 202] width 20 height 20
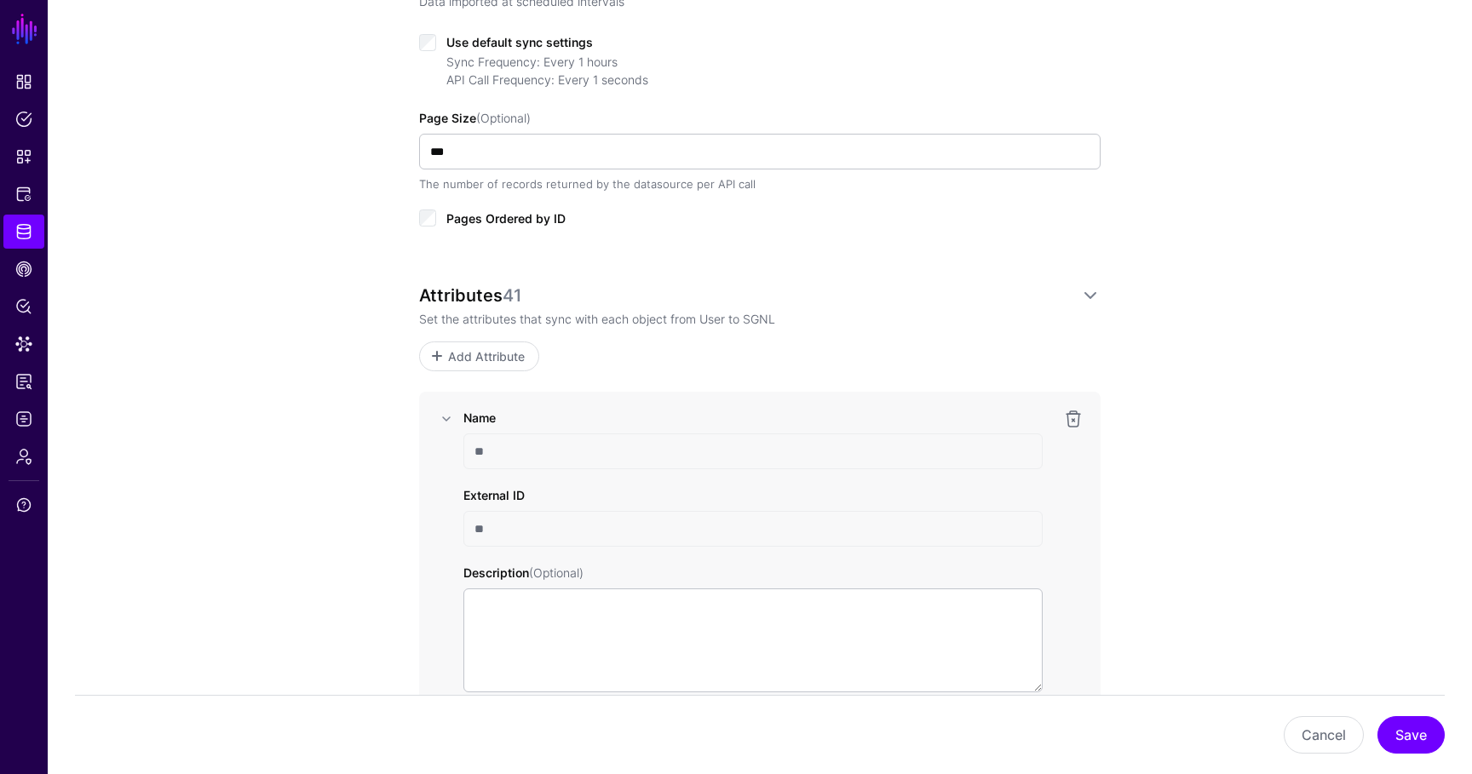
scroll to position [923, 0]
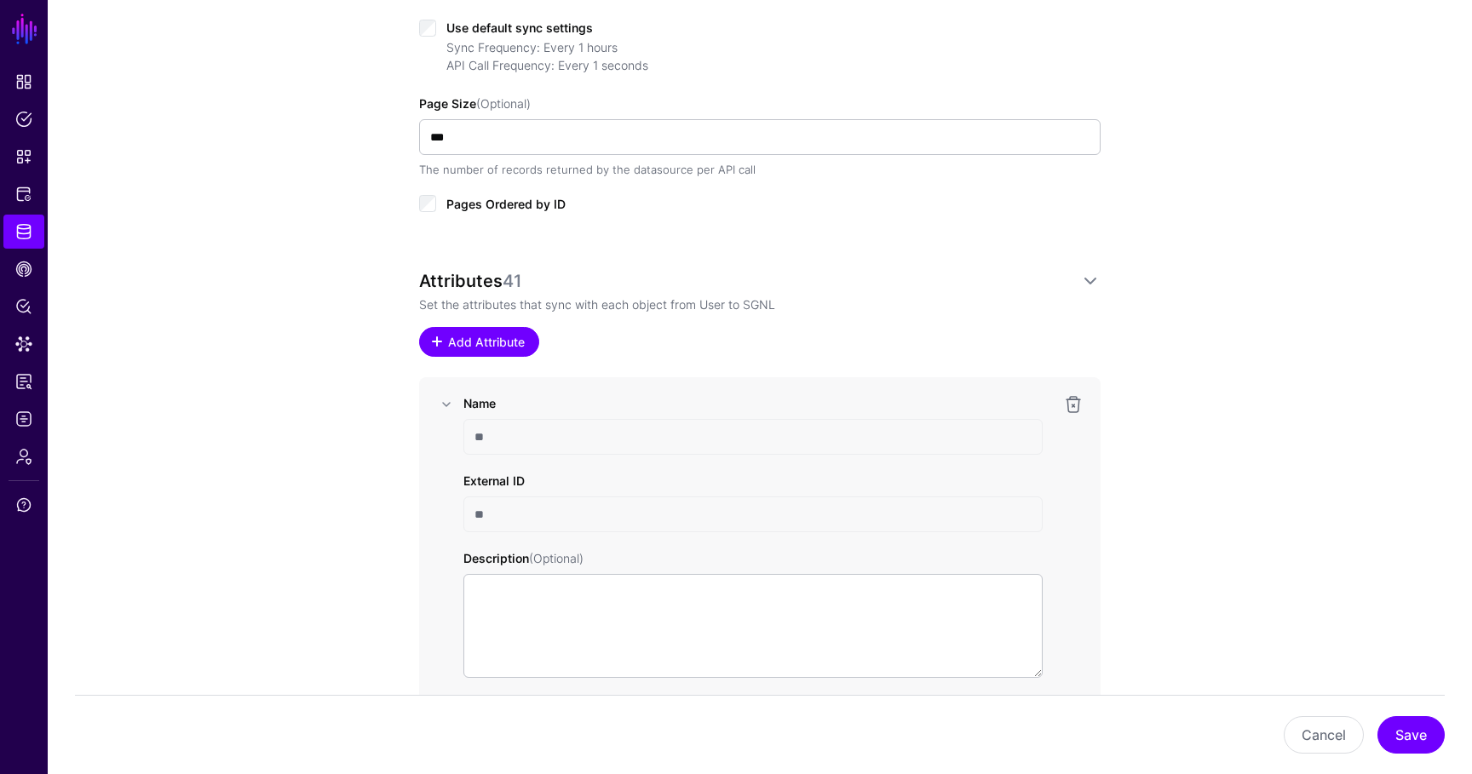
click at [489, 337] on span "Add Attribute" at bounding box center [486, 342] width 81 height 18
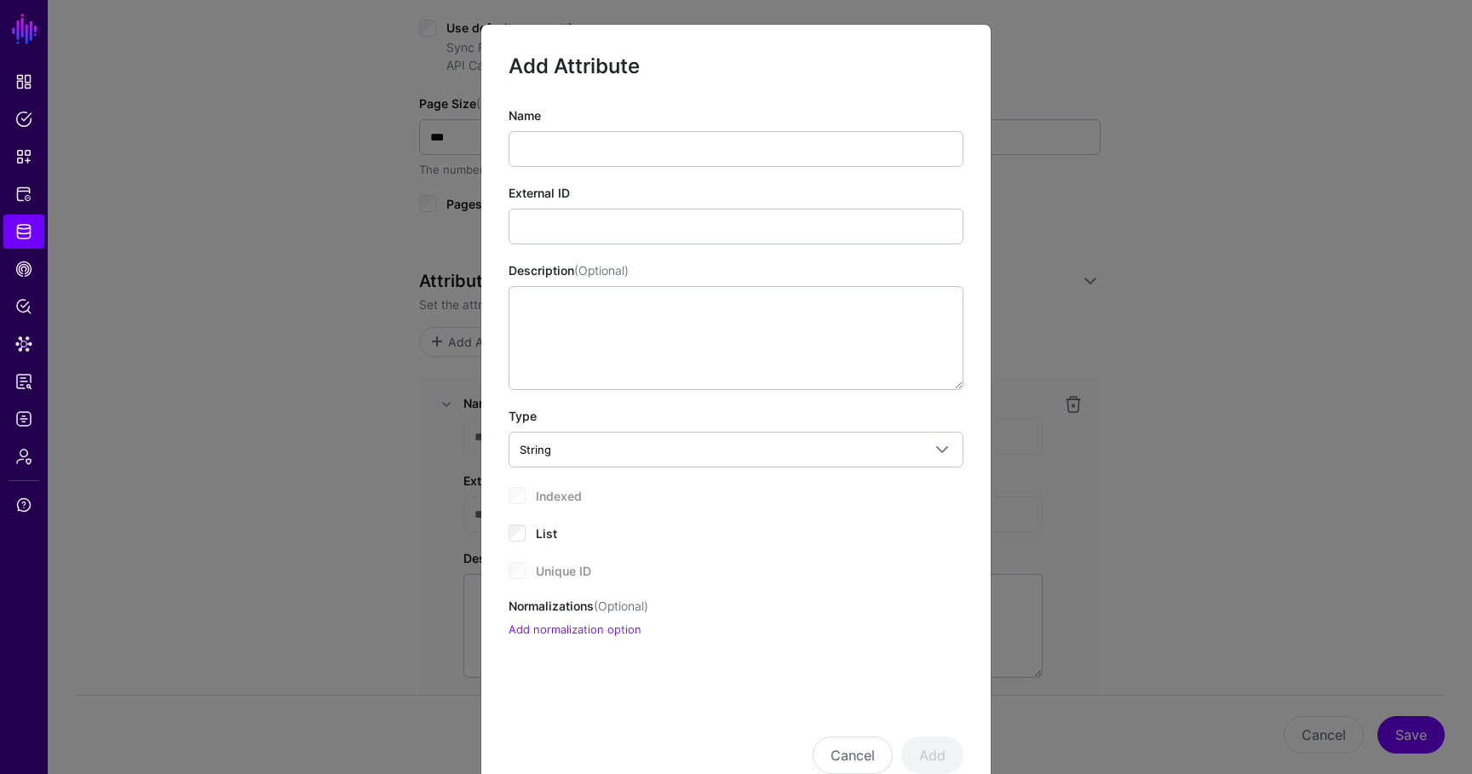
scroll to position [52, 0]
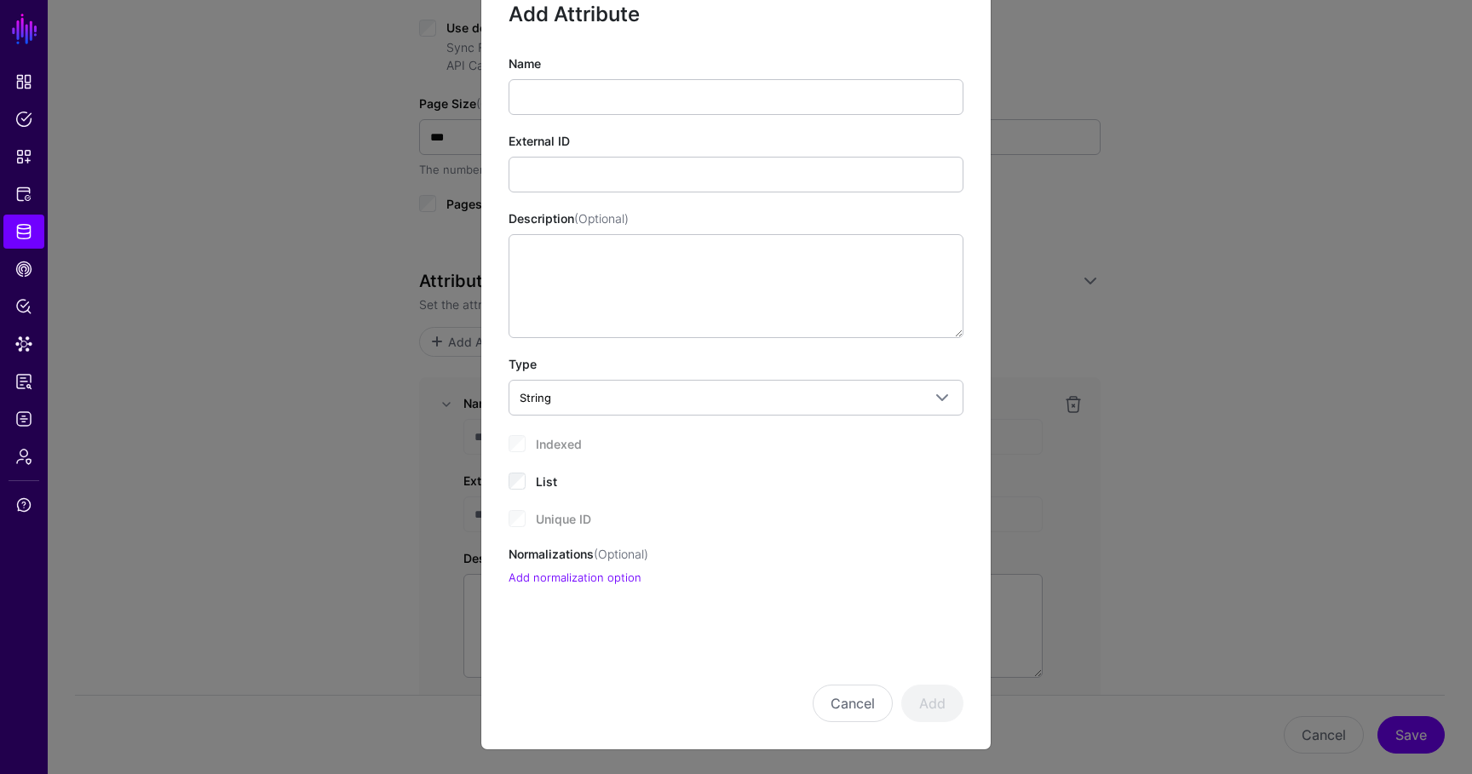
click at [512, 434] on div "Indexed" at bounding box center [736, 443] width 455 height 20
click at [518, 438] on div "Indexed" at bounding box center [736, 443] width 455 height 20
click at [856, 704] on button "Cancel" at bounding box center [853, 703] width 80 height 37
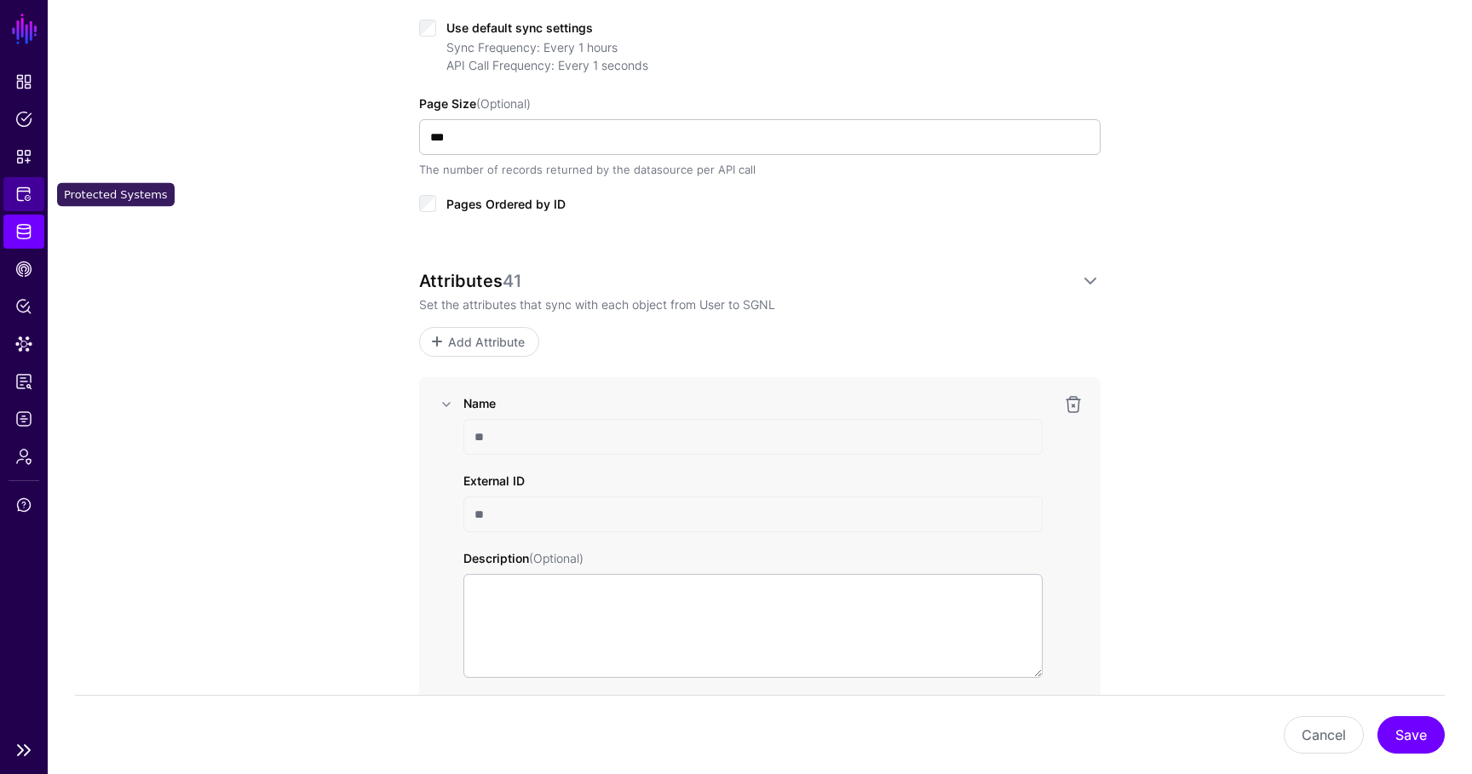
click at [39, 185] on link "Protected Systems" at bounding box center [23, 194] width 41 height 34
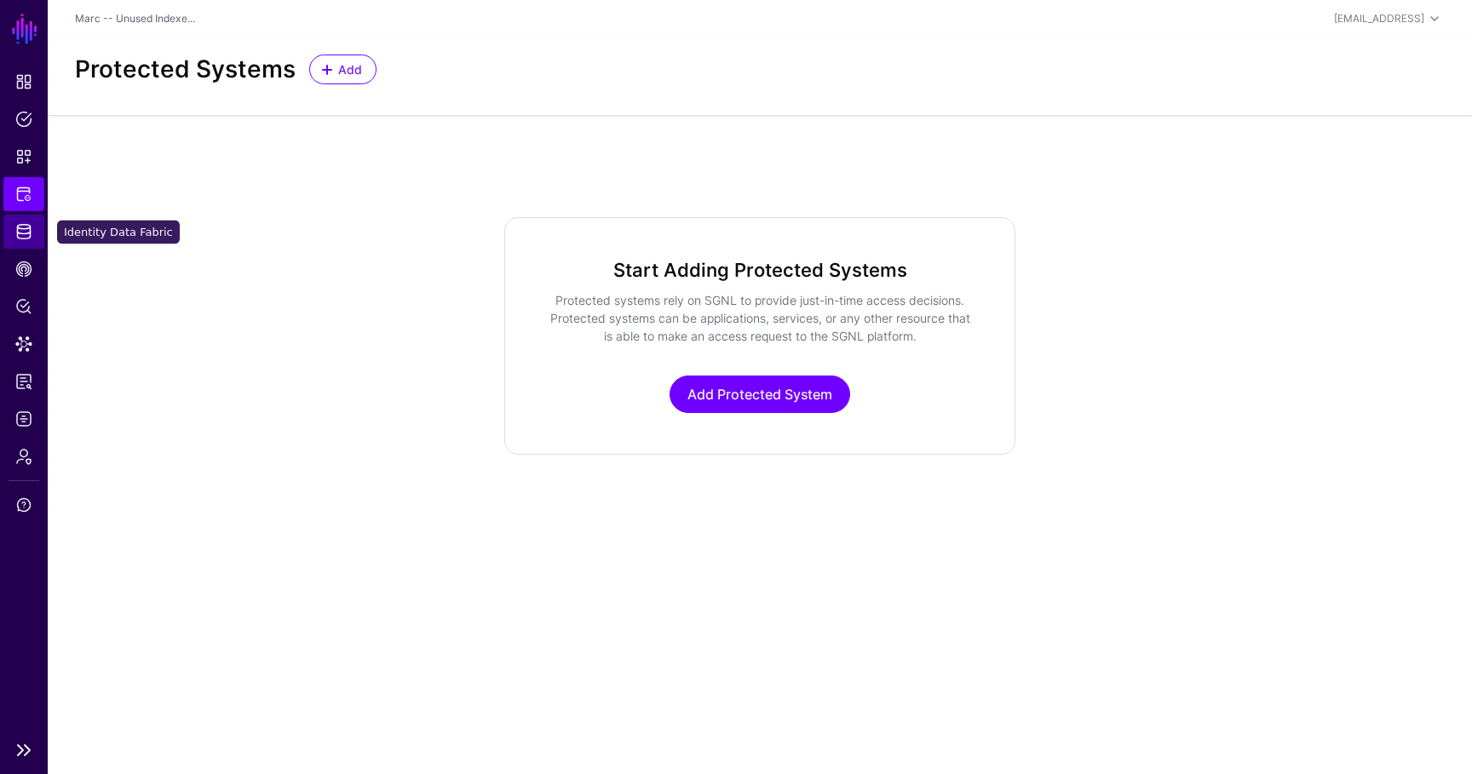
click at [11, 224] on link "Identity Data Fabric" at bounding box center [23, 232] width 41 height 34
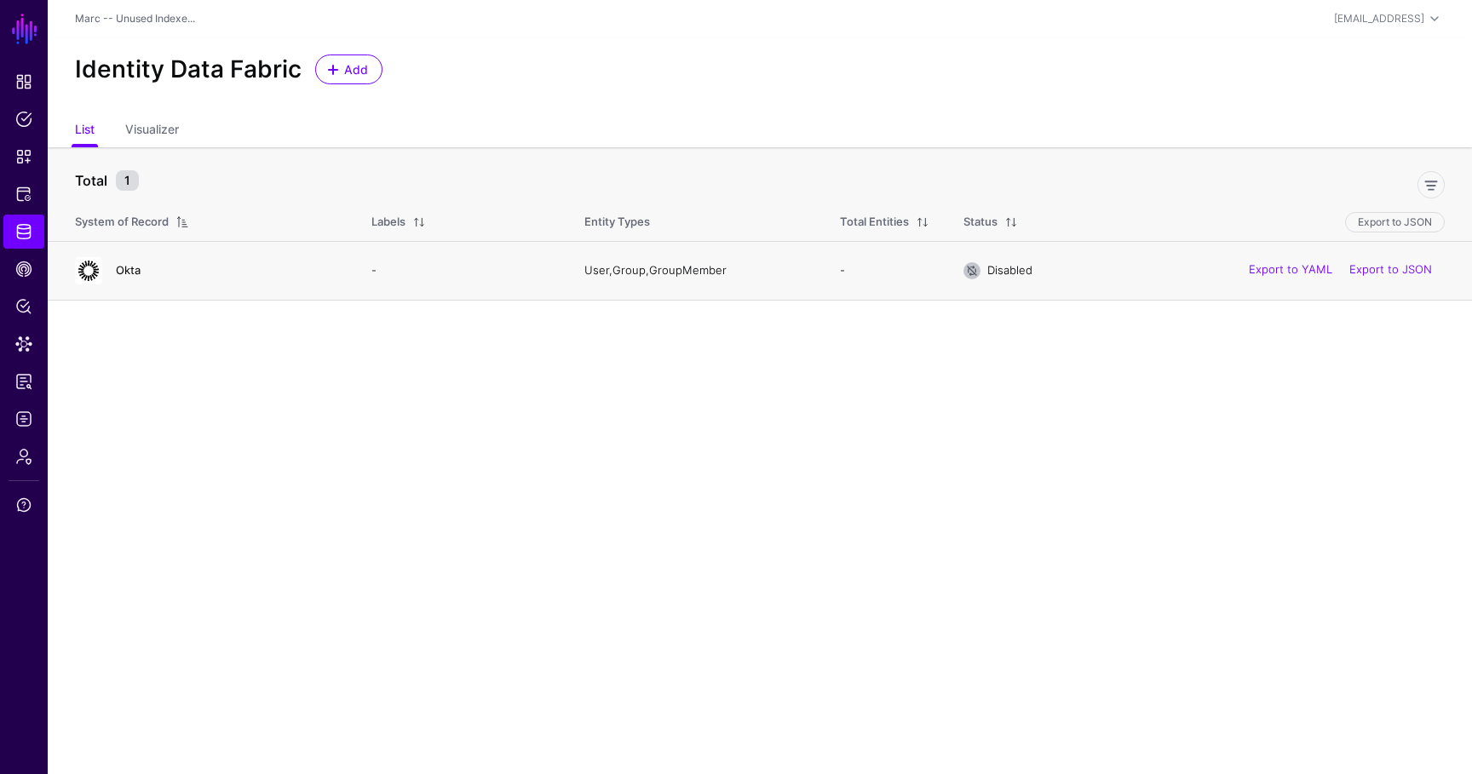
click at [118, 268] on link "Okta" at bounding box center [128, 270] width 25 height 14
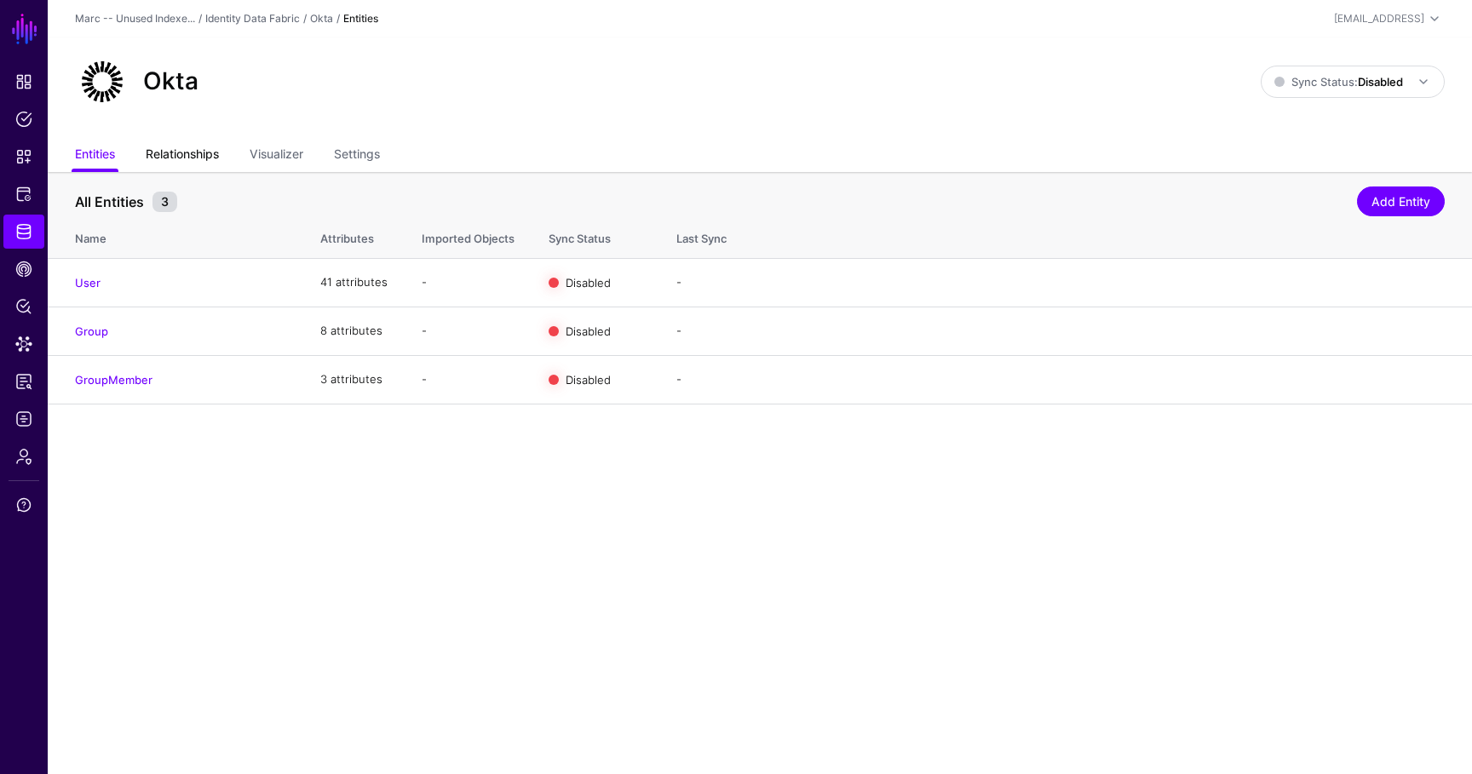
click at [205, 146] on link "Relationships" at bounding box center [182, 156] width 73 height 32
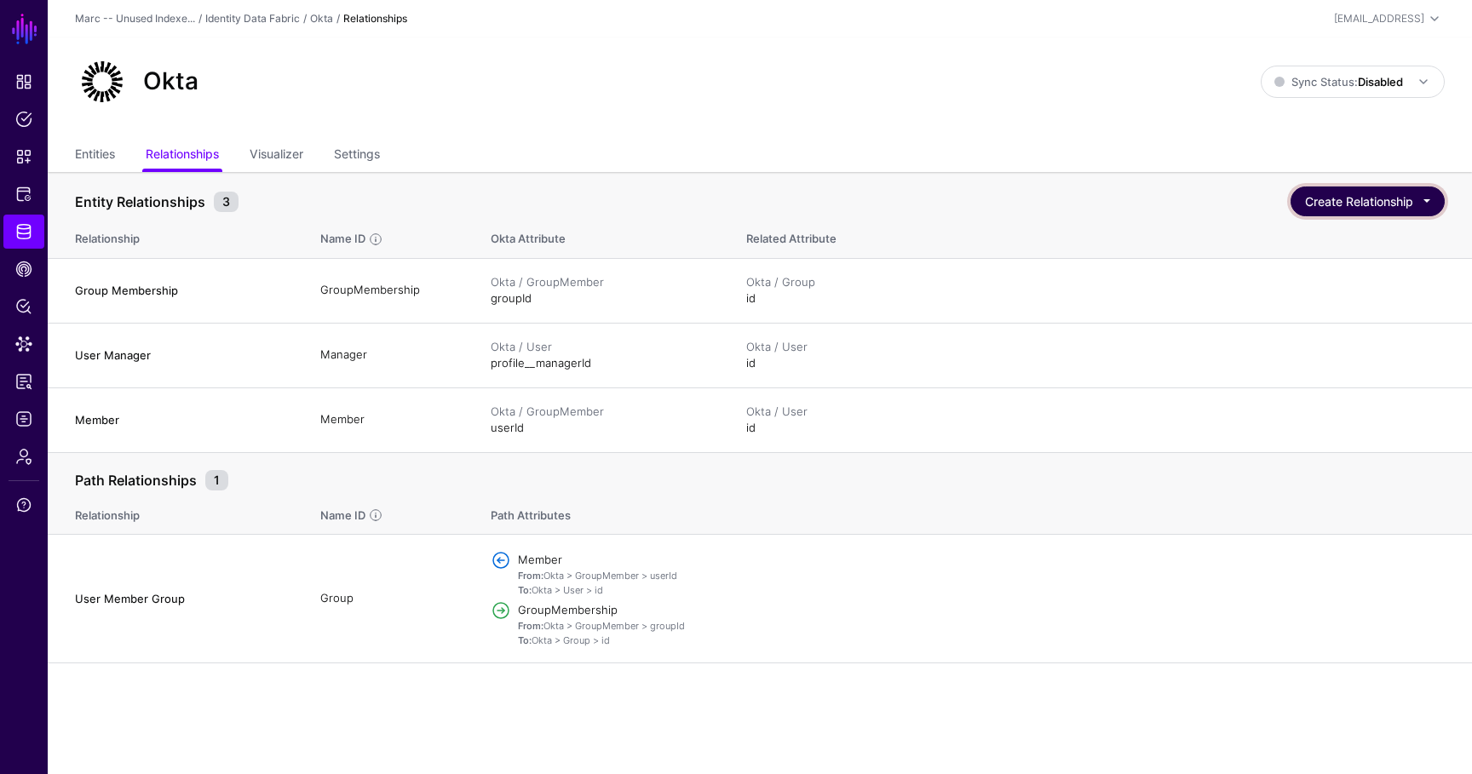
click at [1390, 198] on button "Create Relationship" at bounding box center [1367, 202] width 154 height 30
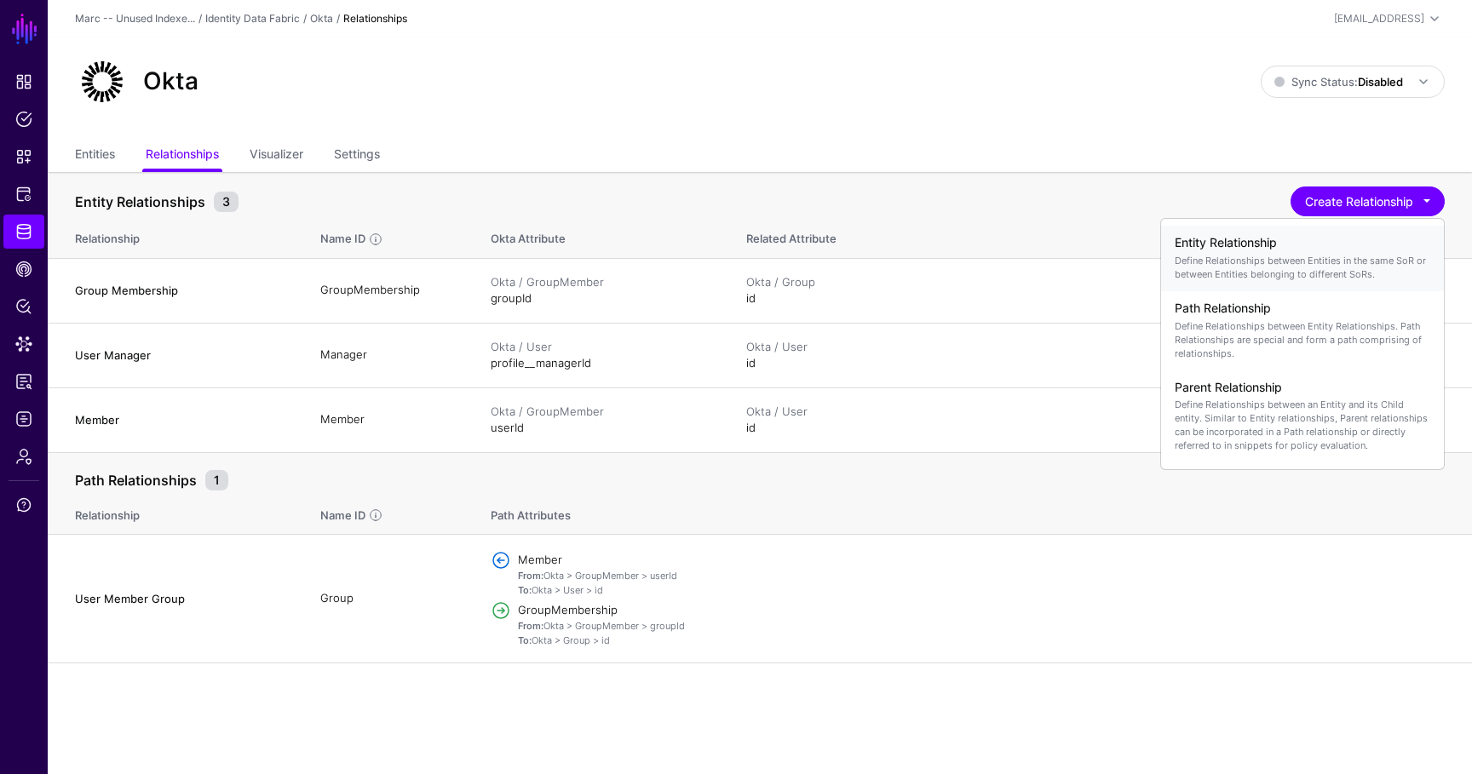
click at [1269, 257] on p "Define Relationships between Entities in the same SoR or between Entities belon…" at bounding box center [1303, 267] width 256 height 27
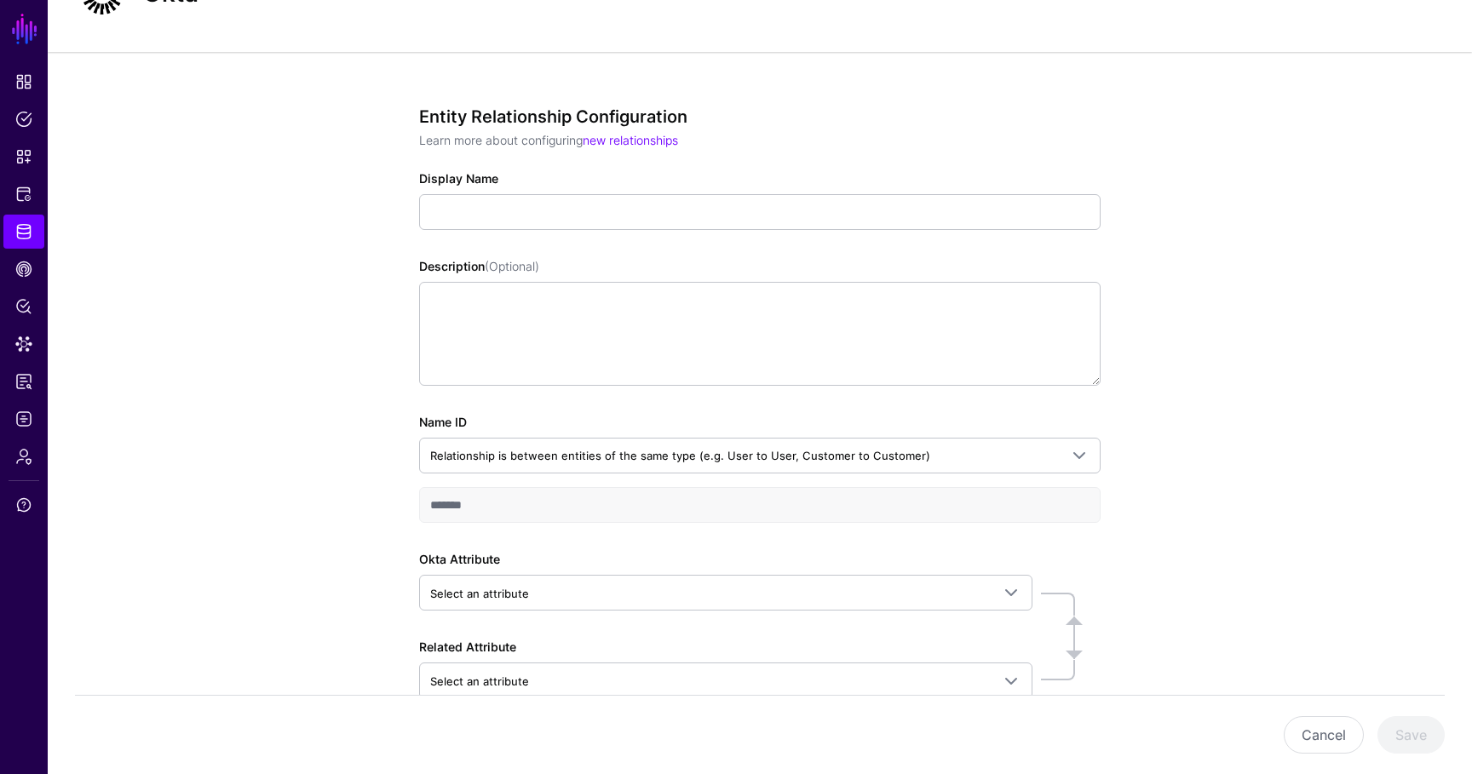
scroll to position [170, 0]
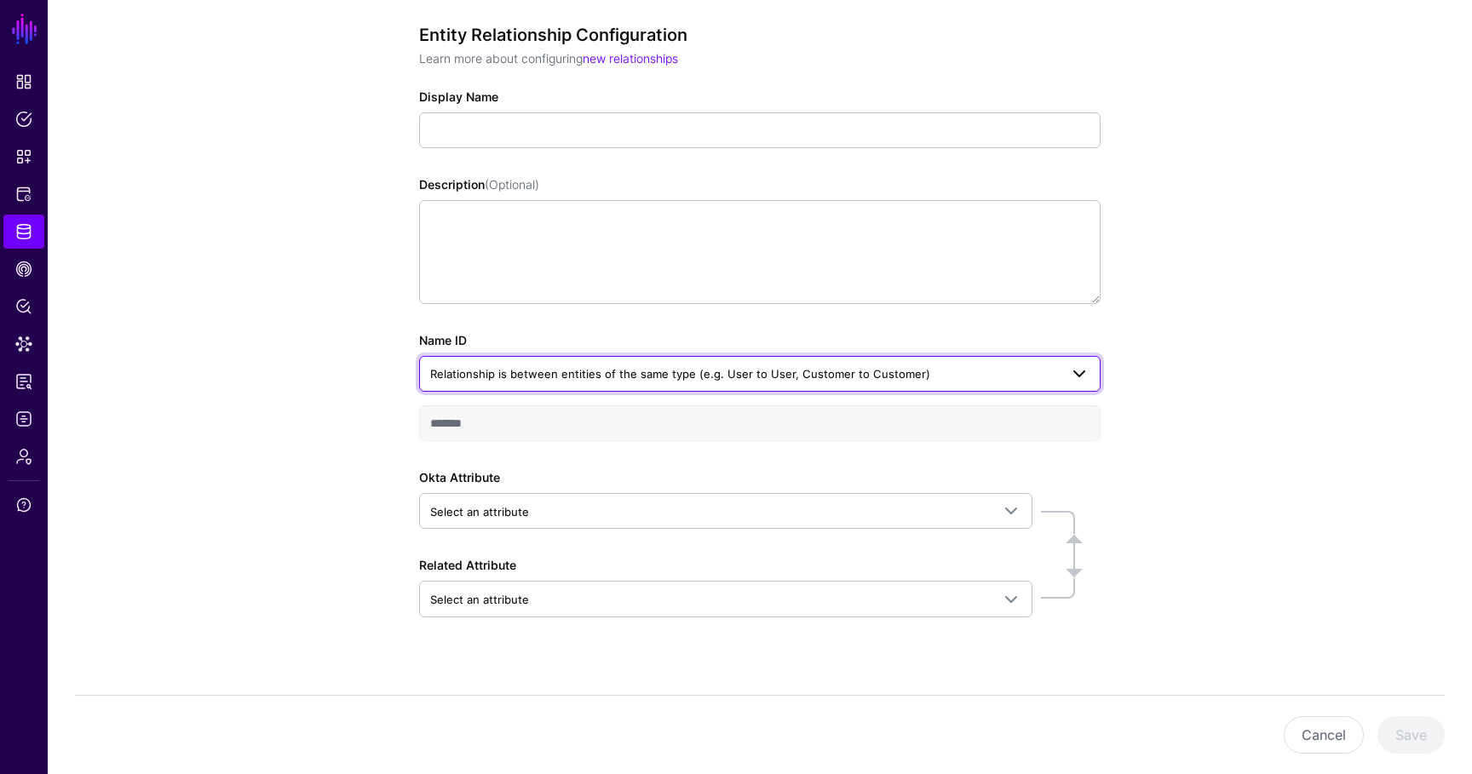
click at [590, 388] on link "Relationship is between entities of the same type (e.g. User to User, Customer …" at bounding box center [759, 374] width 681 height 36
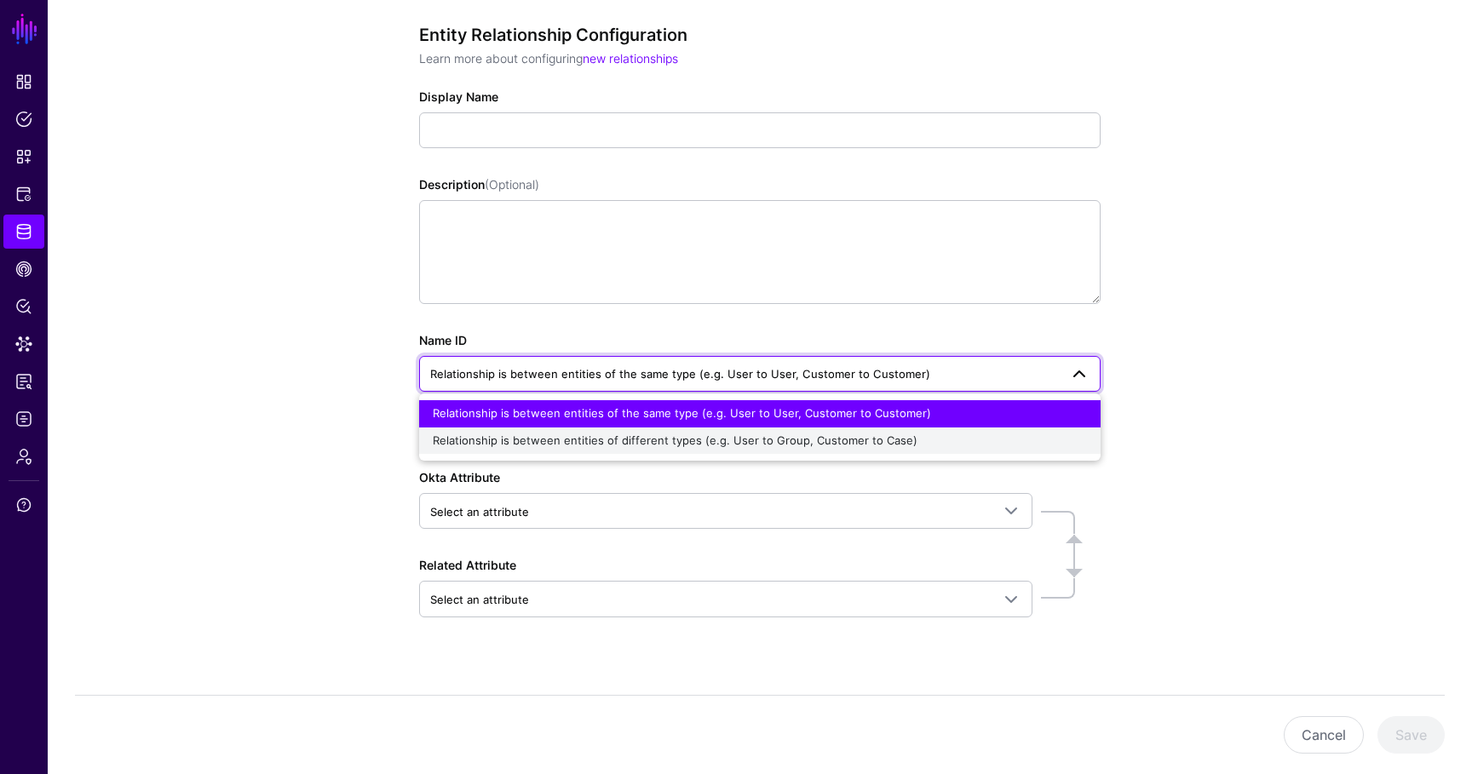
click at [570, 428] on button "Relationship is between entities of different types (e.g. User to Group, Custom…" at bounding box center [759, 441] width 681 height 27
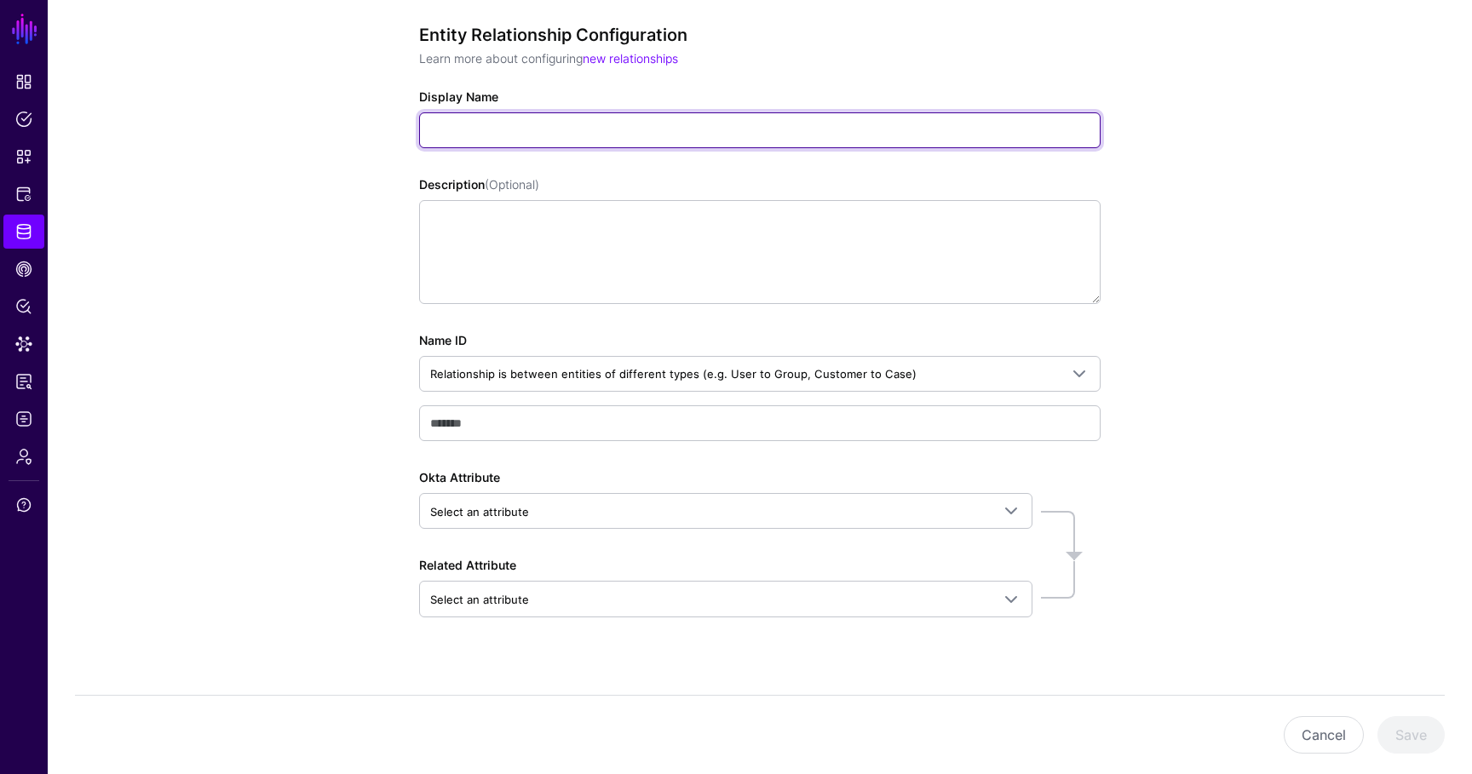
click at [483, 126] on input "Display Name" at bounding box center [759, 130] width 681 height 36
type input "****"
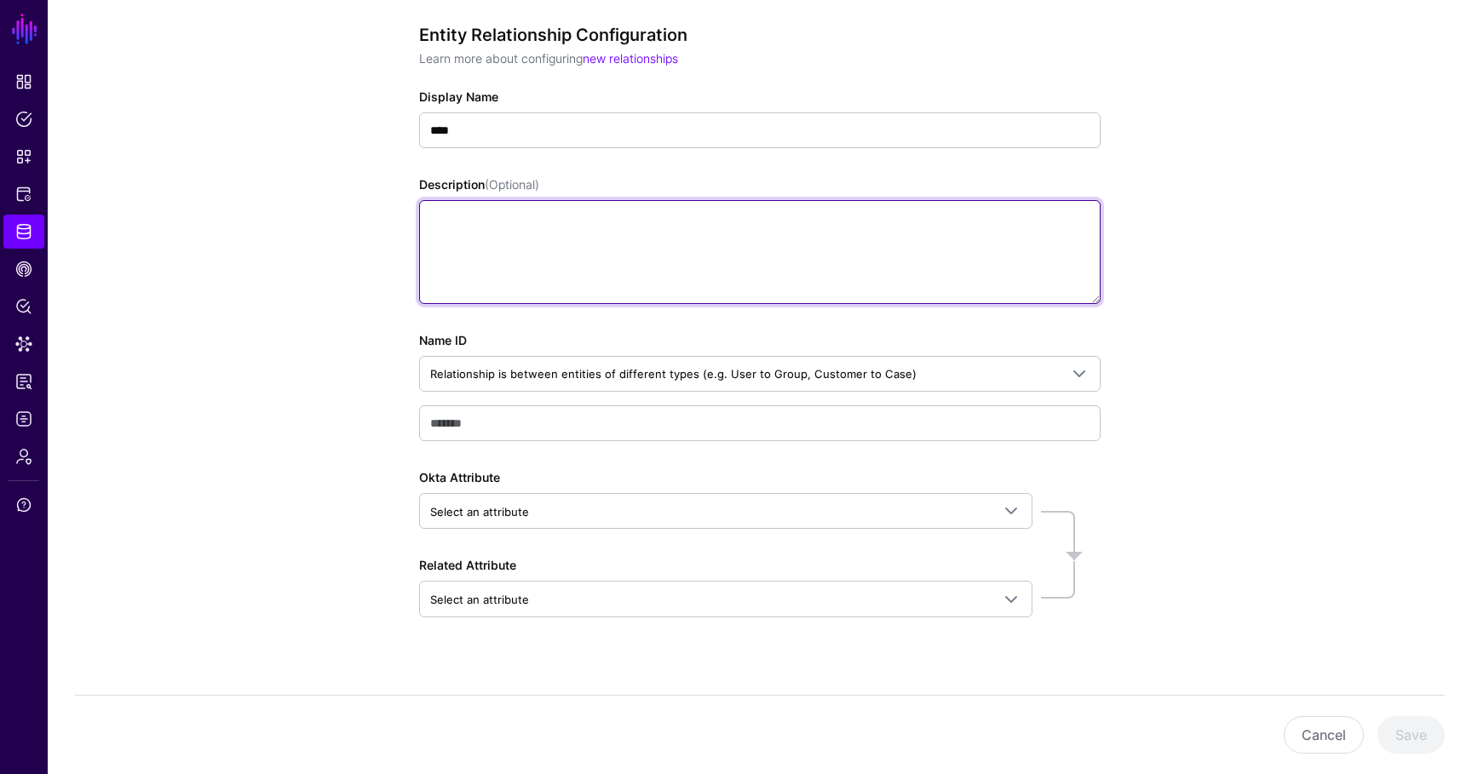
type input "****"
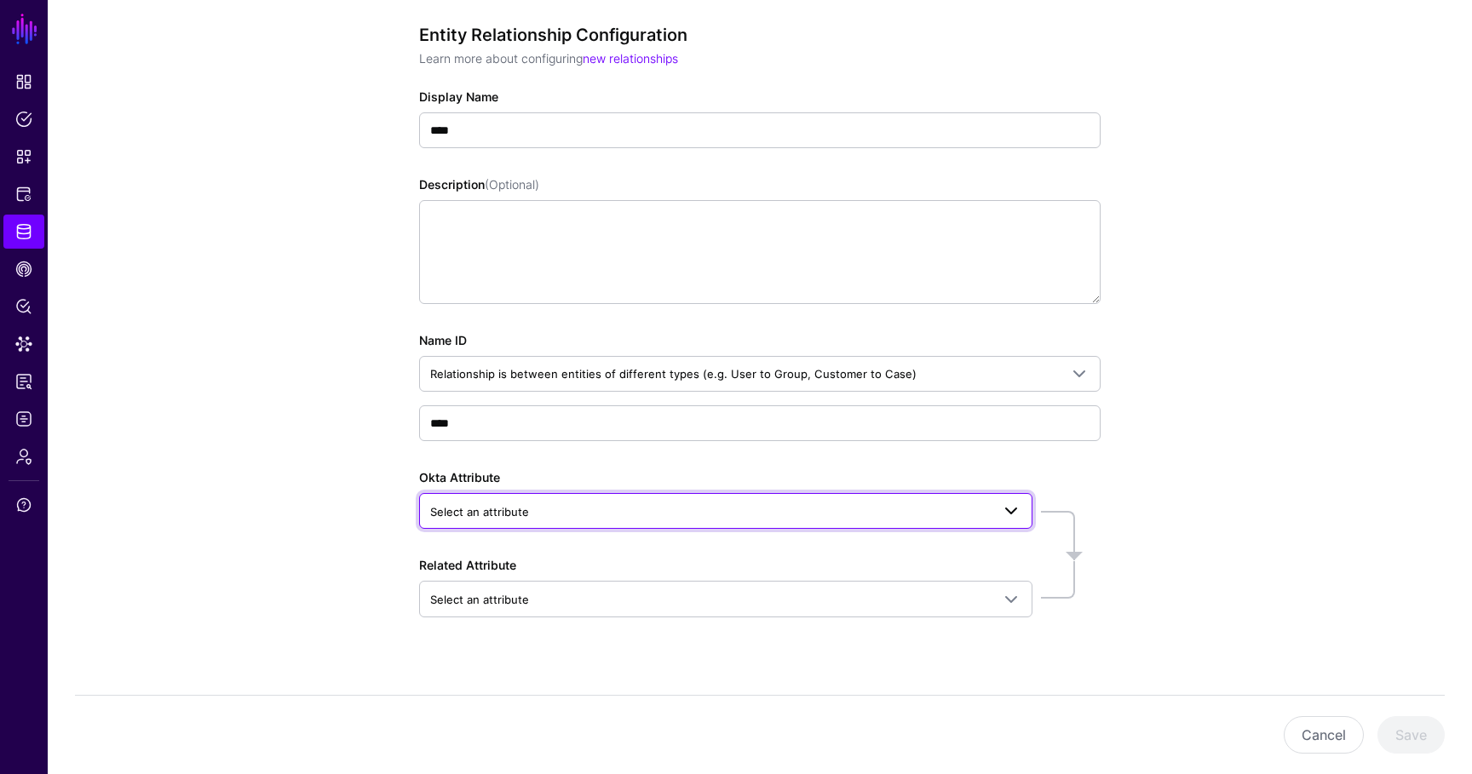
click at [512, 514] on span "Select an attribute" at bounding box center [479, 512] width 99 height 14
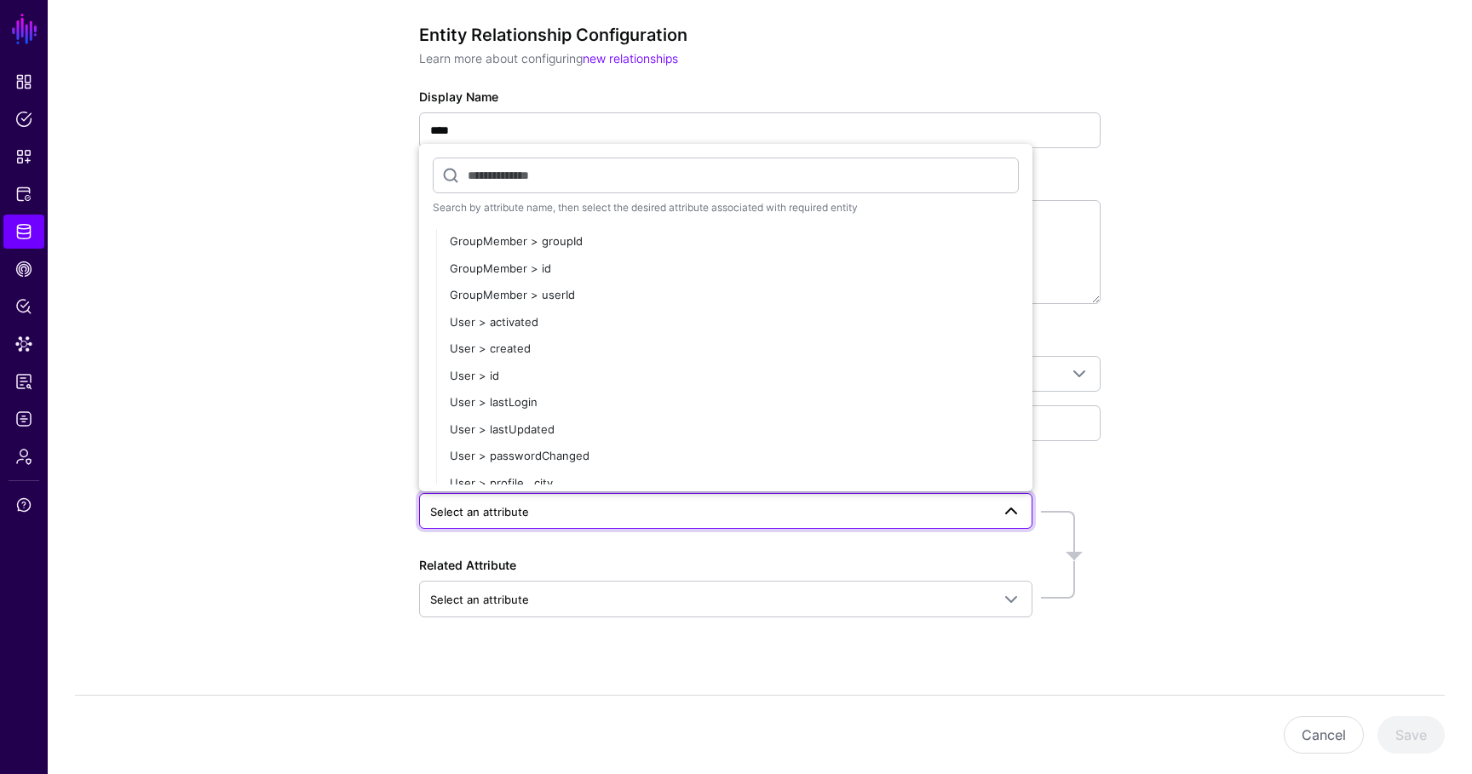
scroll to position [315, 0]
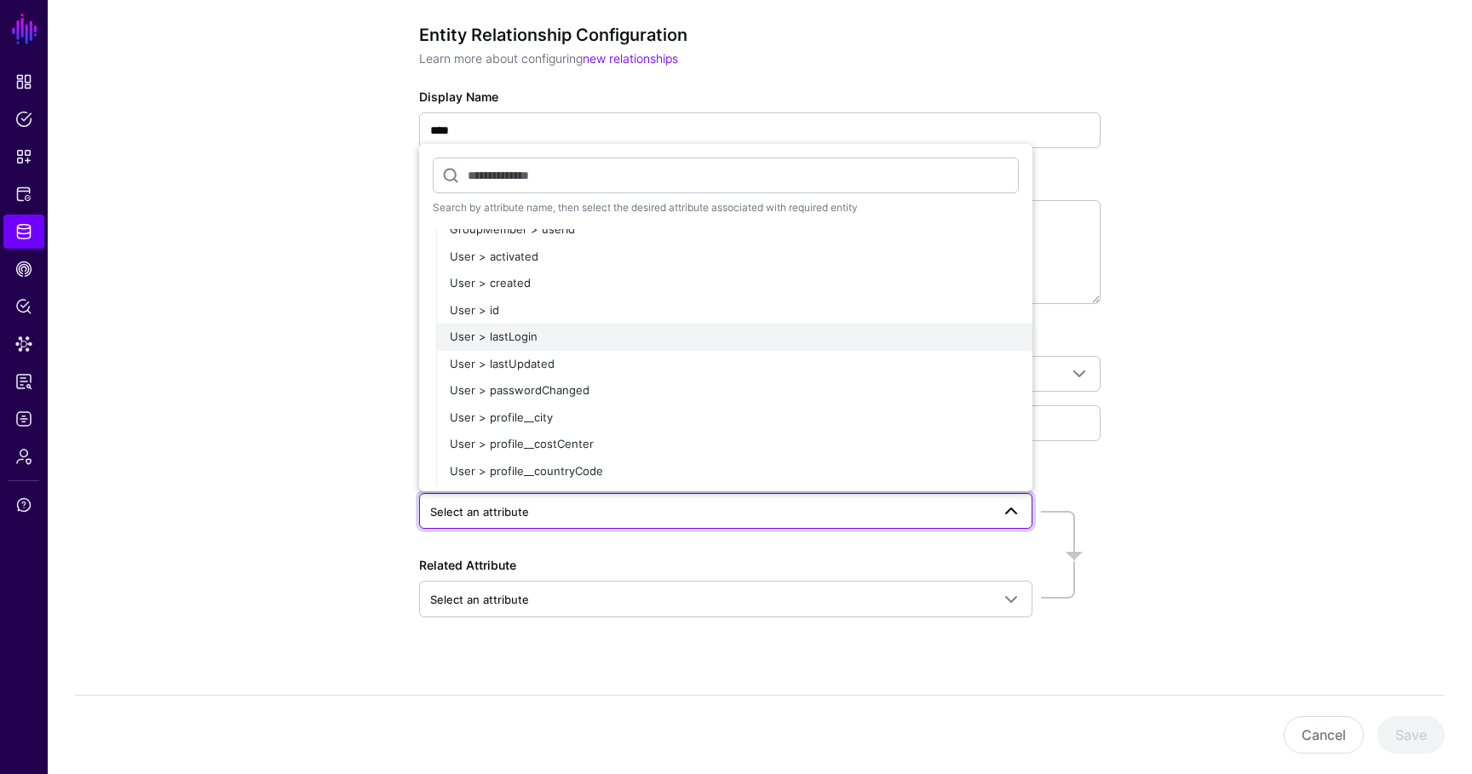
click at [537, 344] on div "User > lastLogin" at bounding box center [734, 337] width 569 height 17
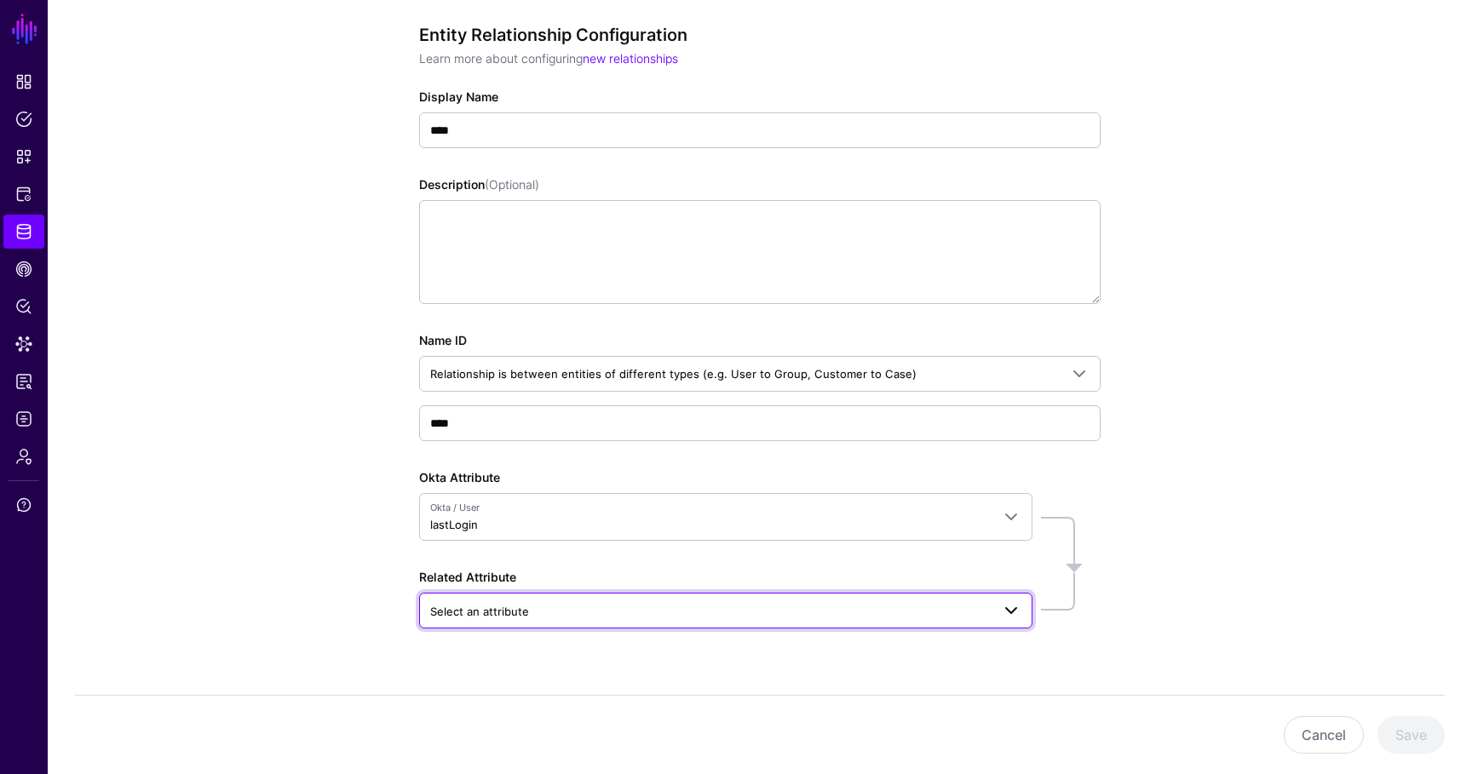
click at [527, 601] on span "Select an attribute" at bounding box center [725, 611] width 591 height 20
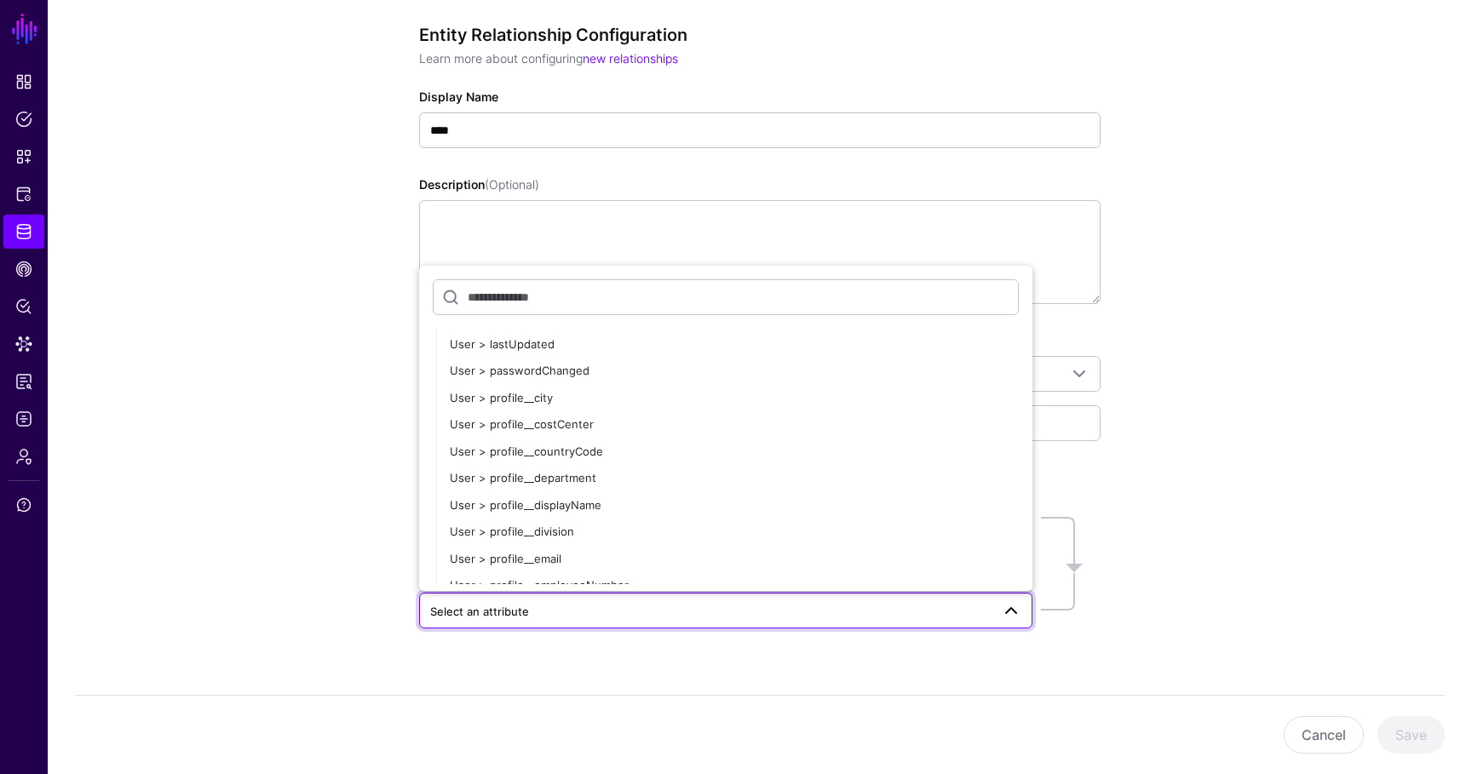
scroll to position [439, 0]
click at [555, 448] on span "User > profile__countryCode" at bounding box center [526, 447] width 153 height 14
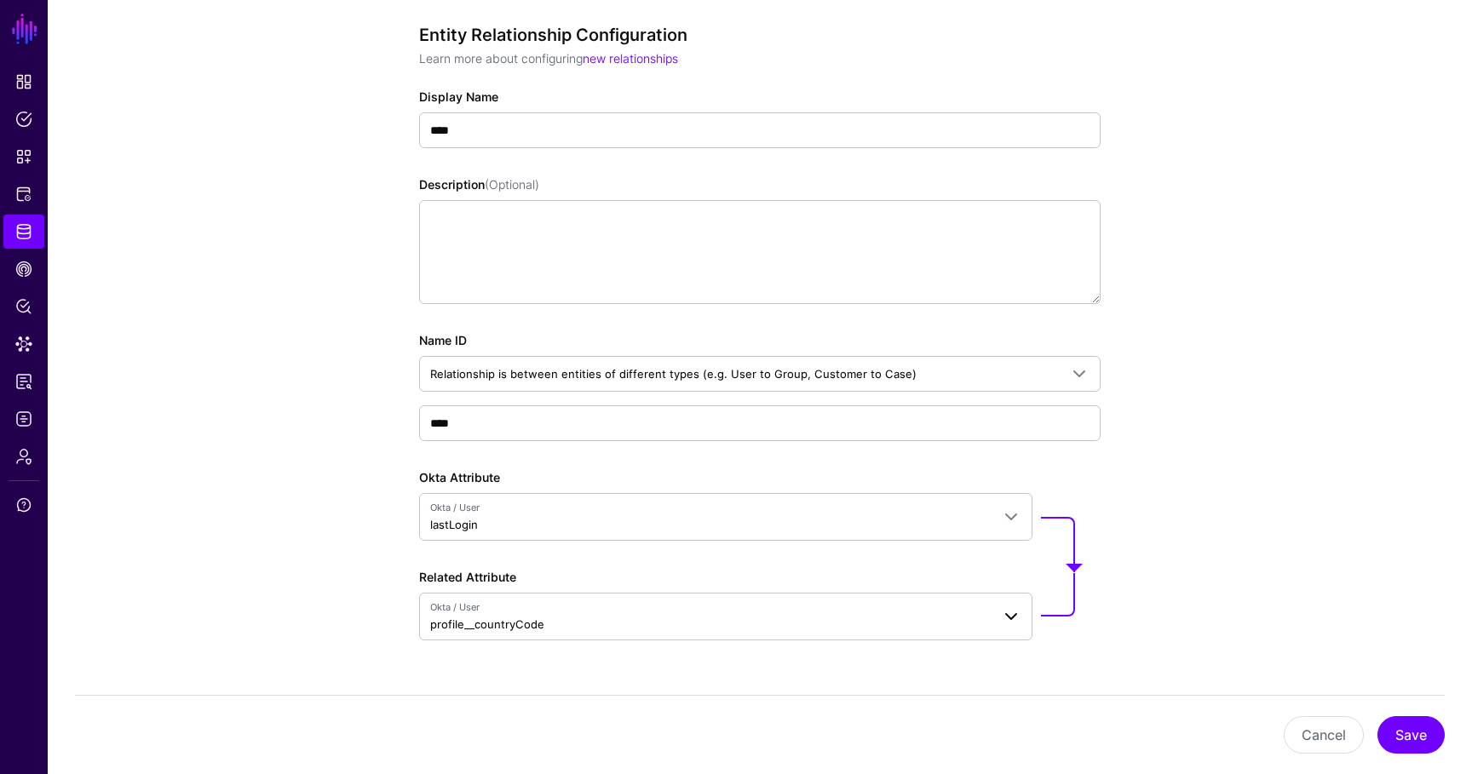
scroll to position [212, 0]
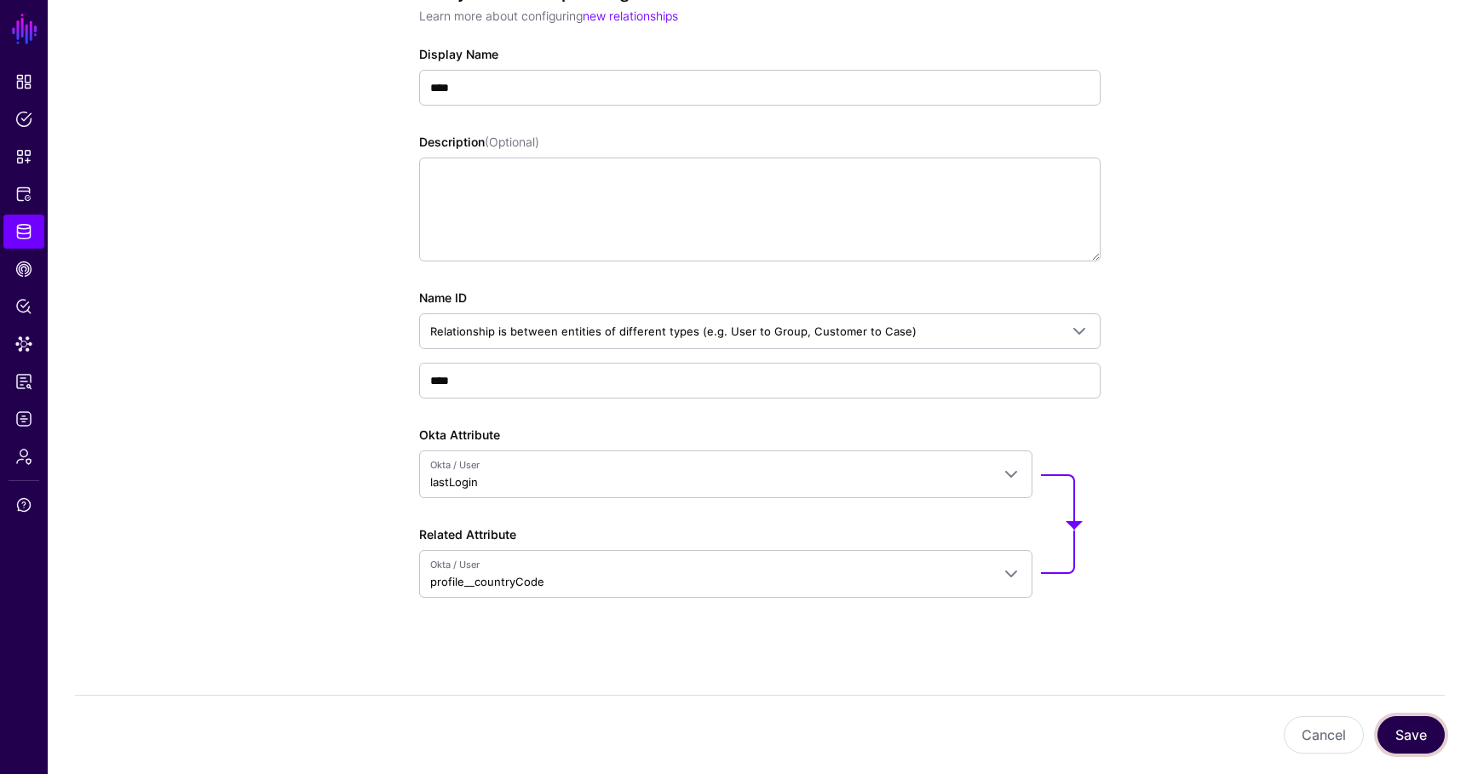
click at [1408, 738] on button "Save" at bounding box center [1410, 734] width 67 height 37
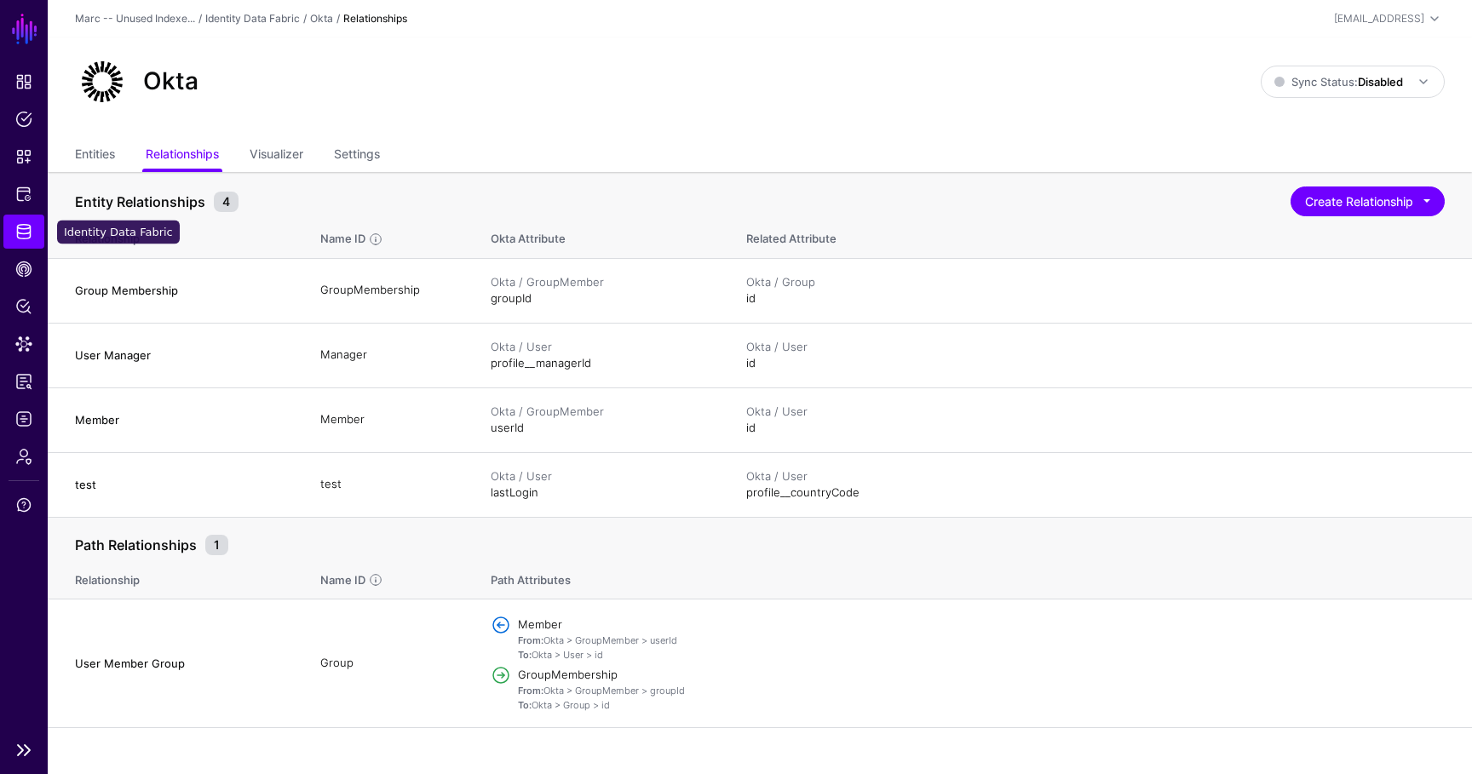
click at [26, 225] on span "Identity Data Fabric" at bounding box center [23, 231] width 17 height 17
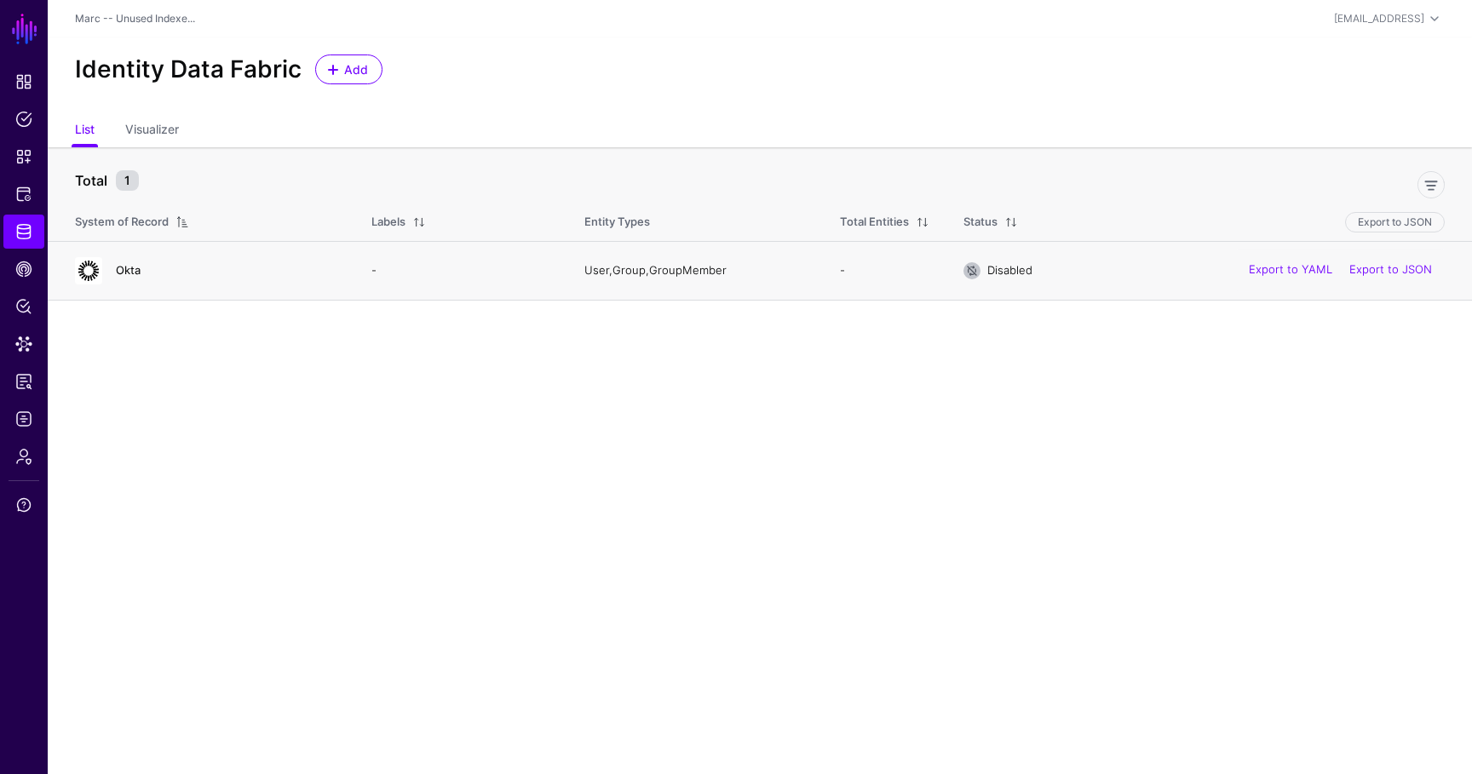
click at [136, 276] on link "Okta" at bounding box center [128, 270] width 25 height 14
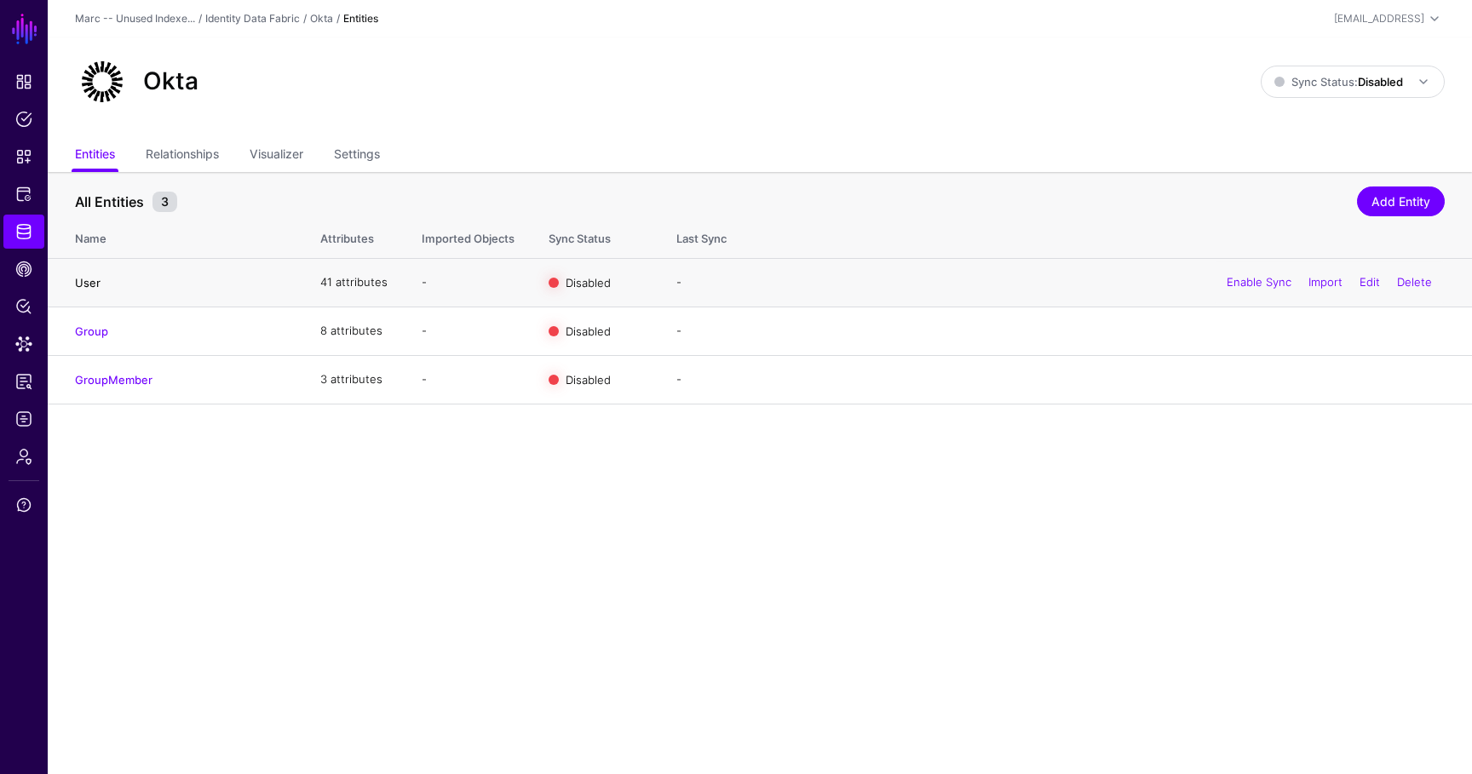
click at [90, 280] on link "User" at bounding box center [88, 283] width 26 height 14
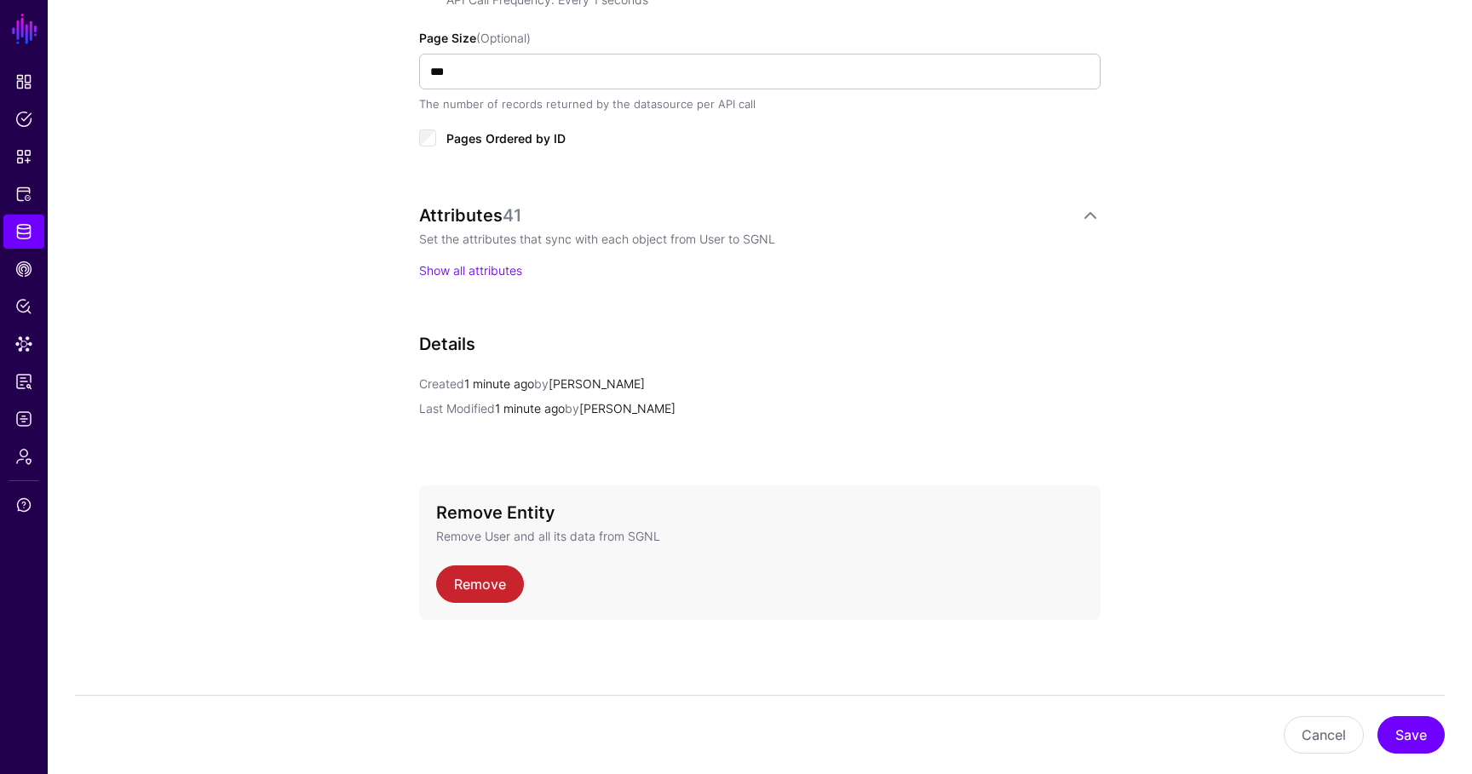
scroll to position [991, 0]
click at [463, 272] on link "Show all attributes" at bounding box center [470, 268] width 103 height 14
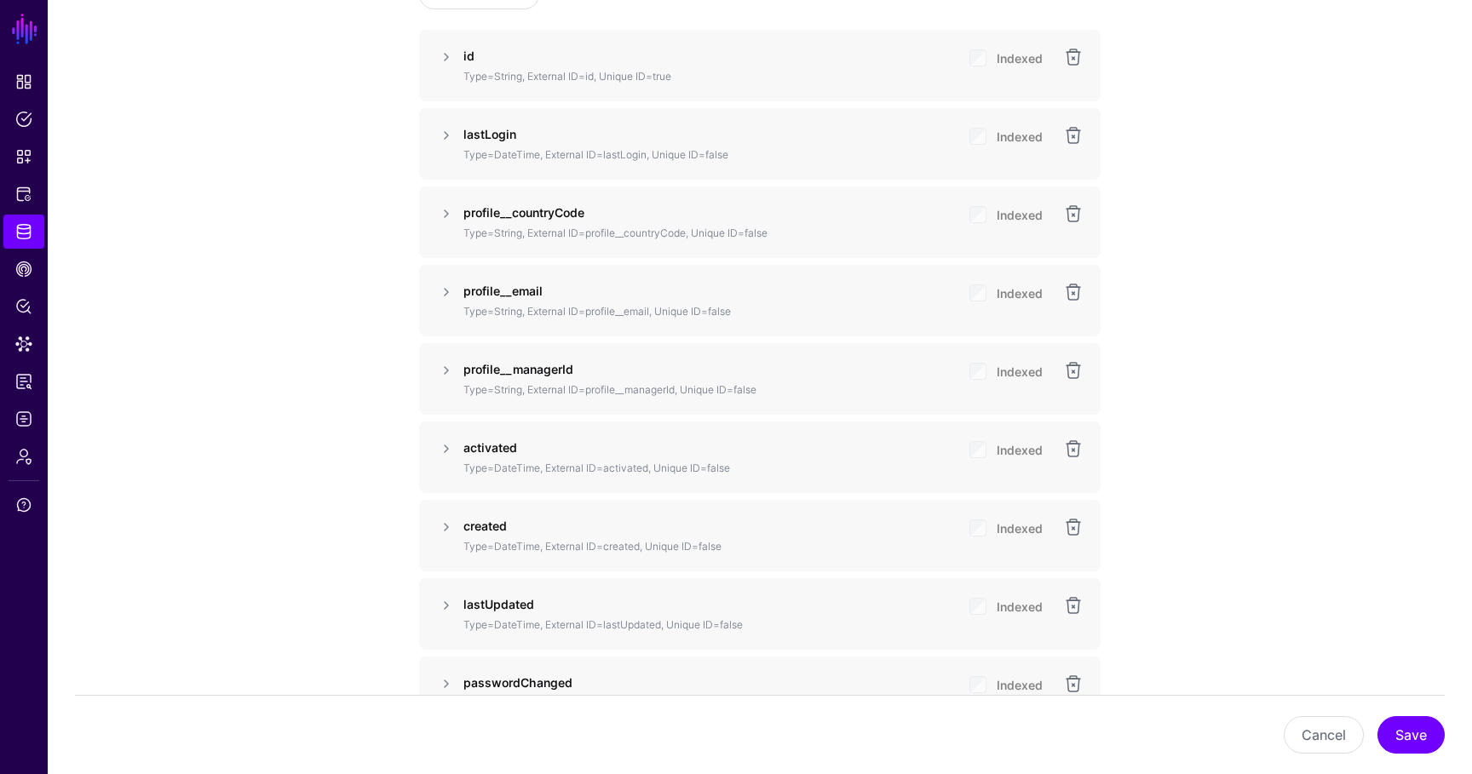
scroll to position [1196, 0]
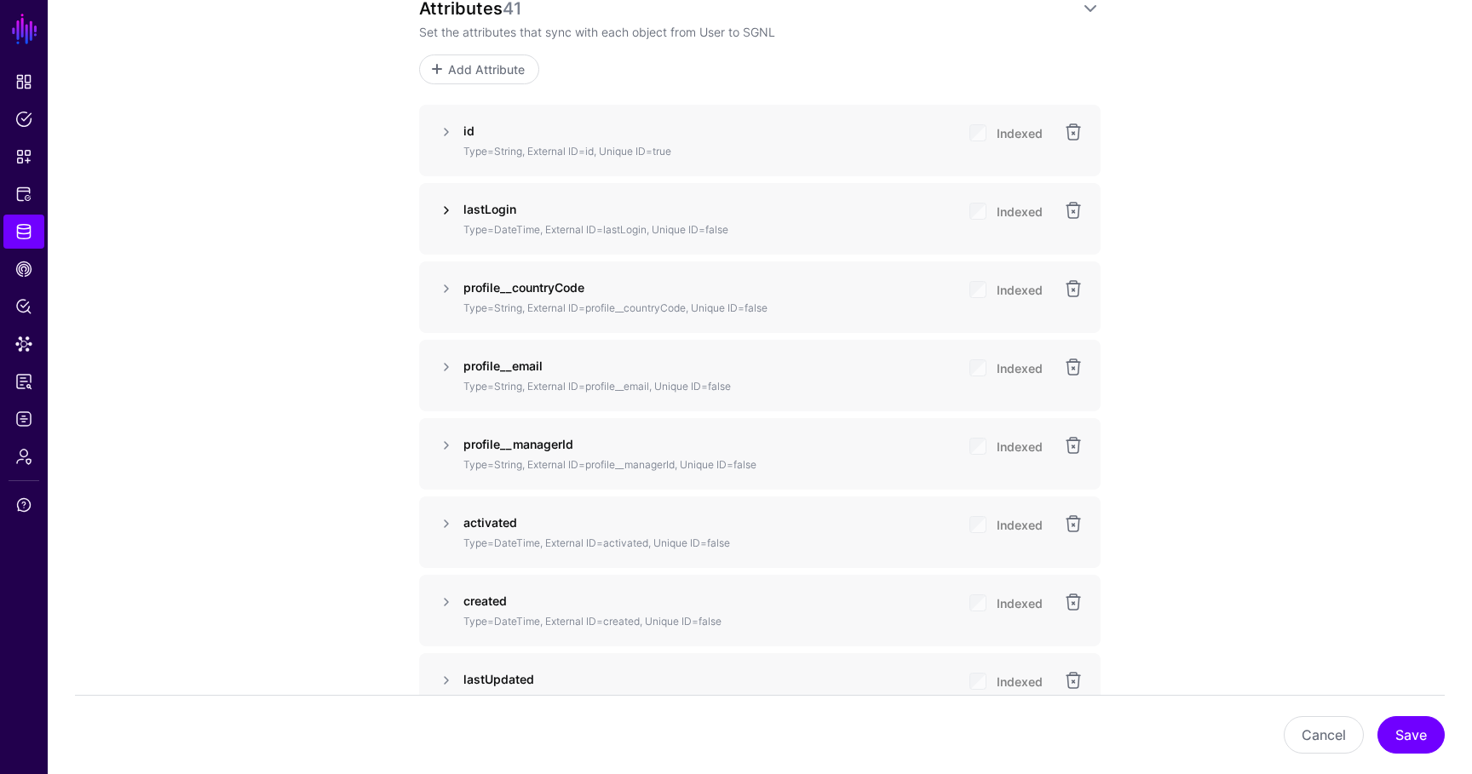
click at [450, 209] on link at bounding box center [446, 210] width 20 height 20
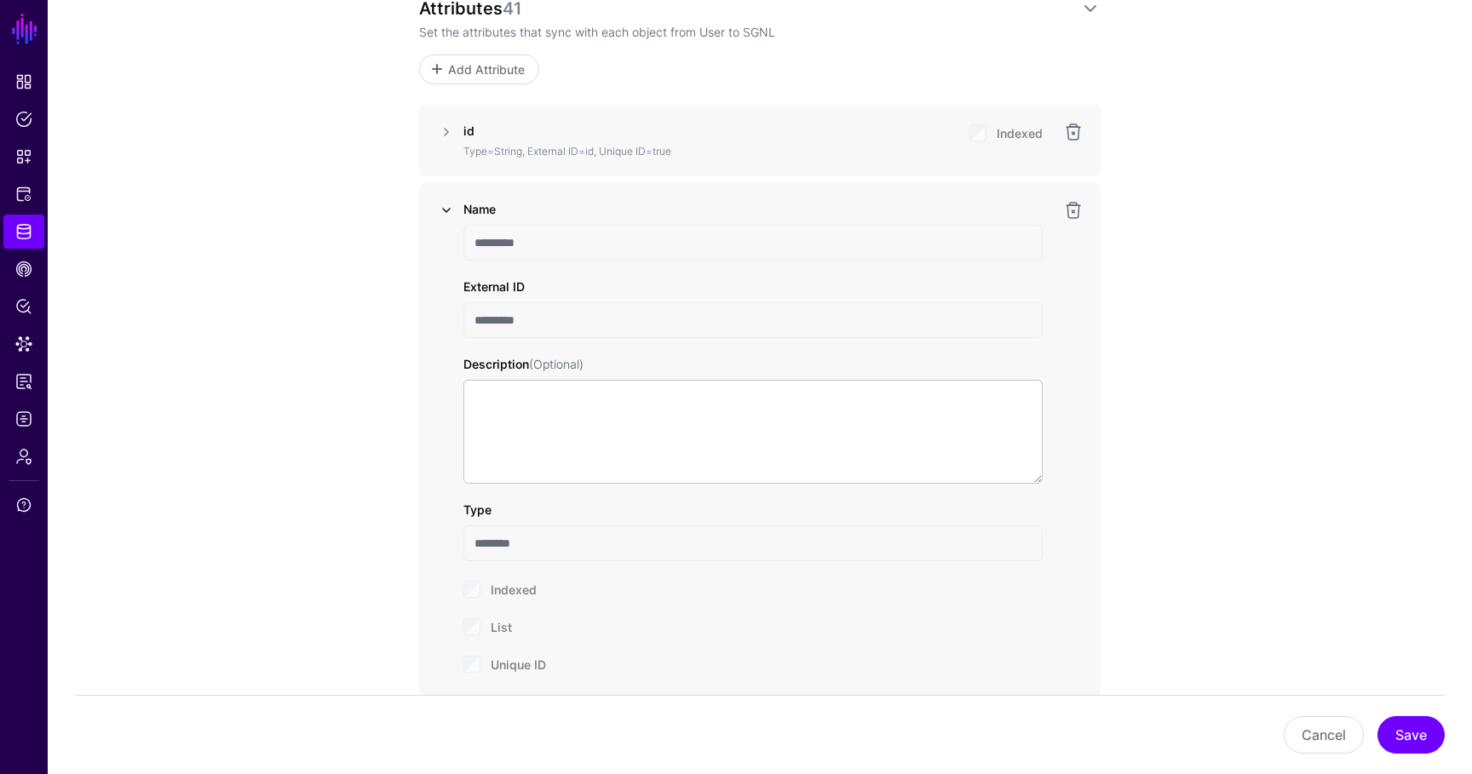
click at [444, 204] on link at bounding box center [446, 210] width 20 height 20
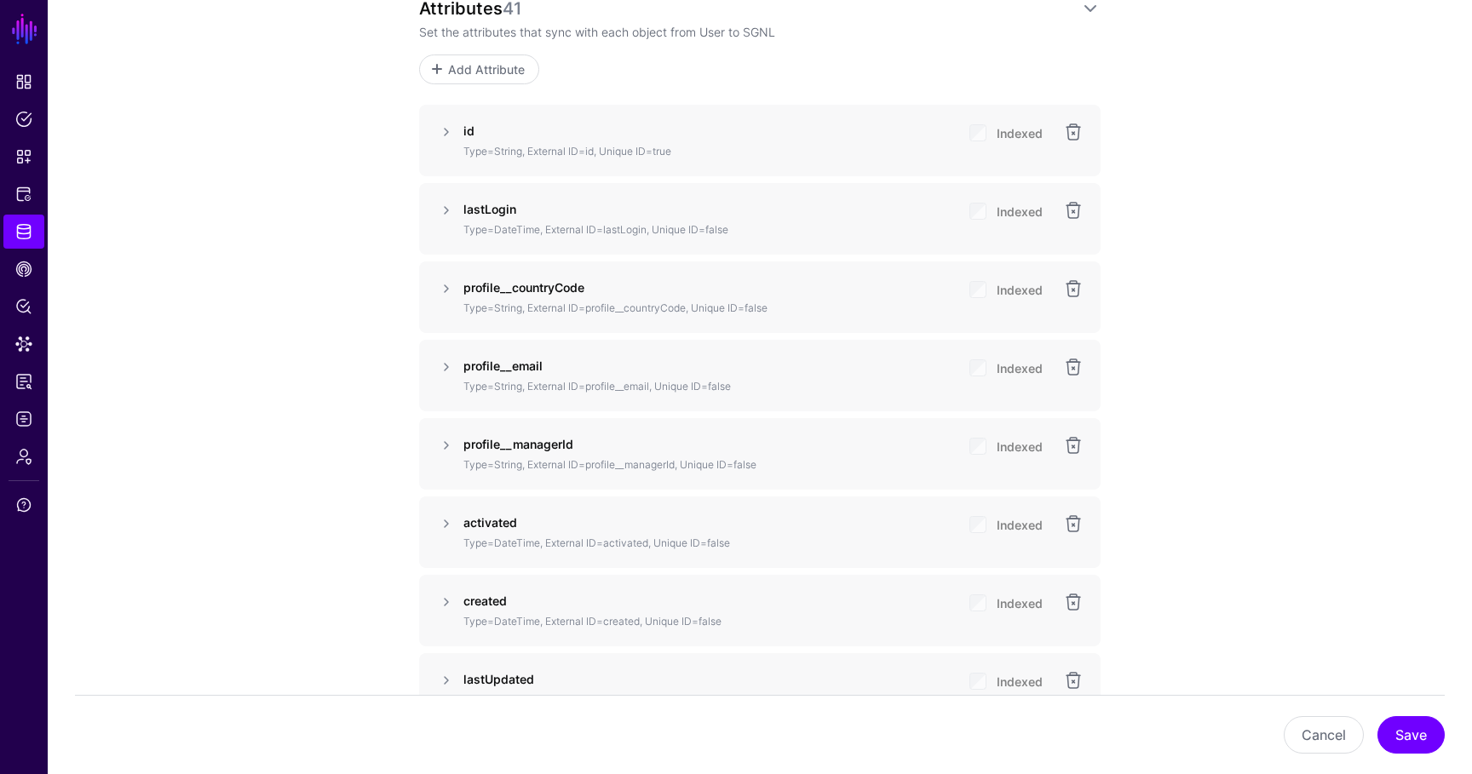
click at [977, 526] on div "Indexed" at bounding box center [1005, 531] width 73 height 34
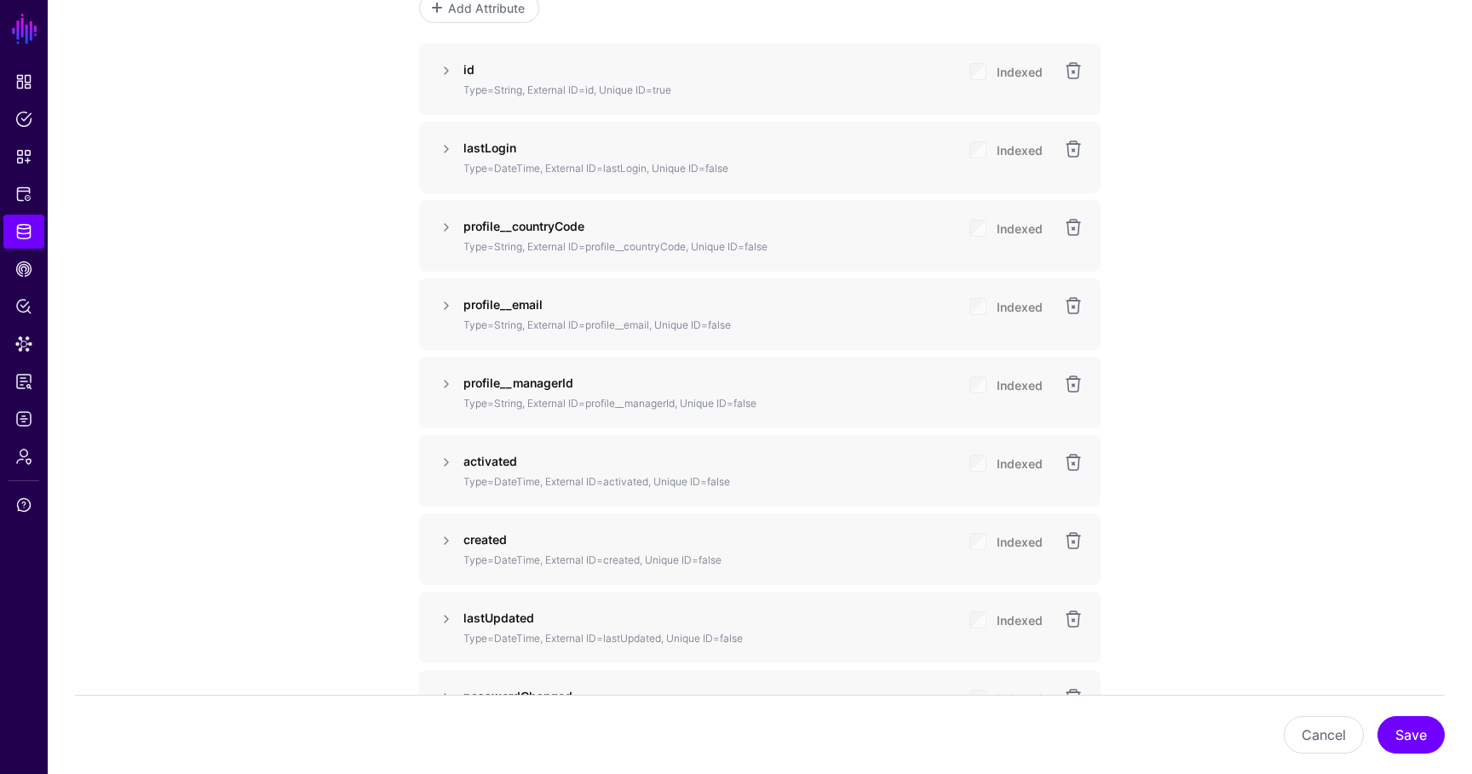
scroll to position [1265, 0]
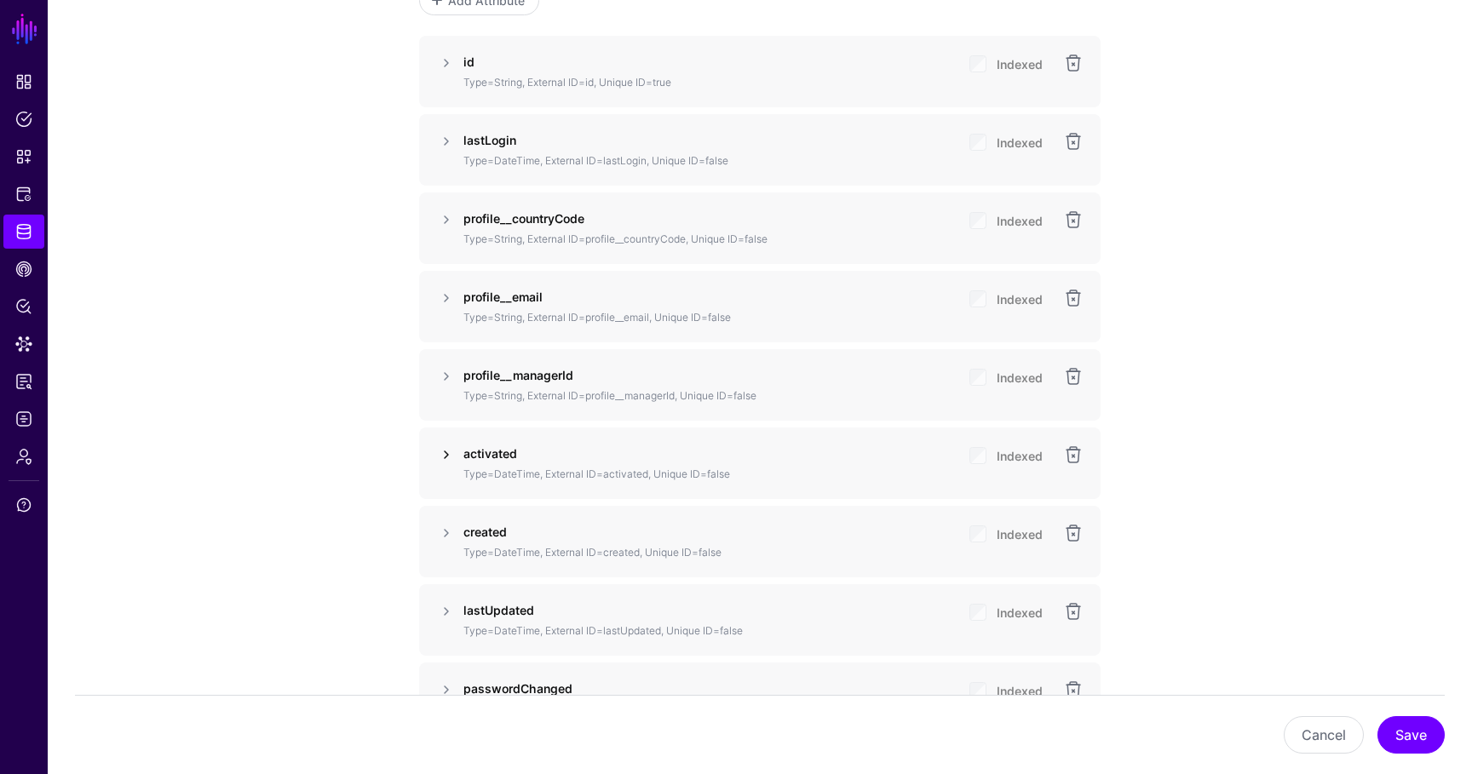
click at [443, 458] on link at bounding box center [446, 455] width 20 height 20
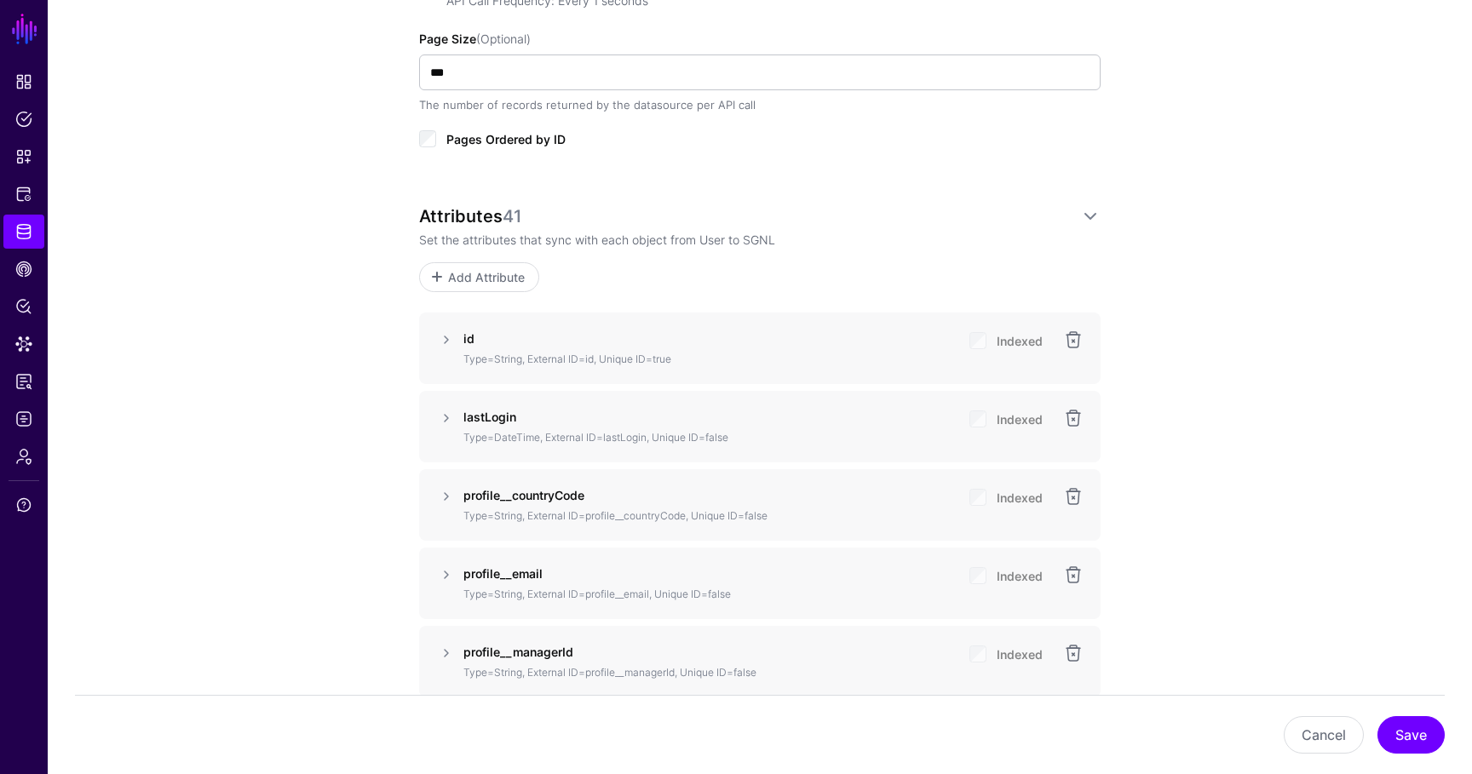
scroll to position [888, 0]
